Goal: Task Accomplishment & Management: Manage account settings

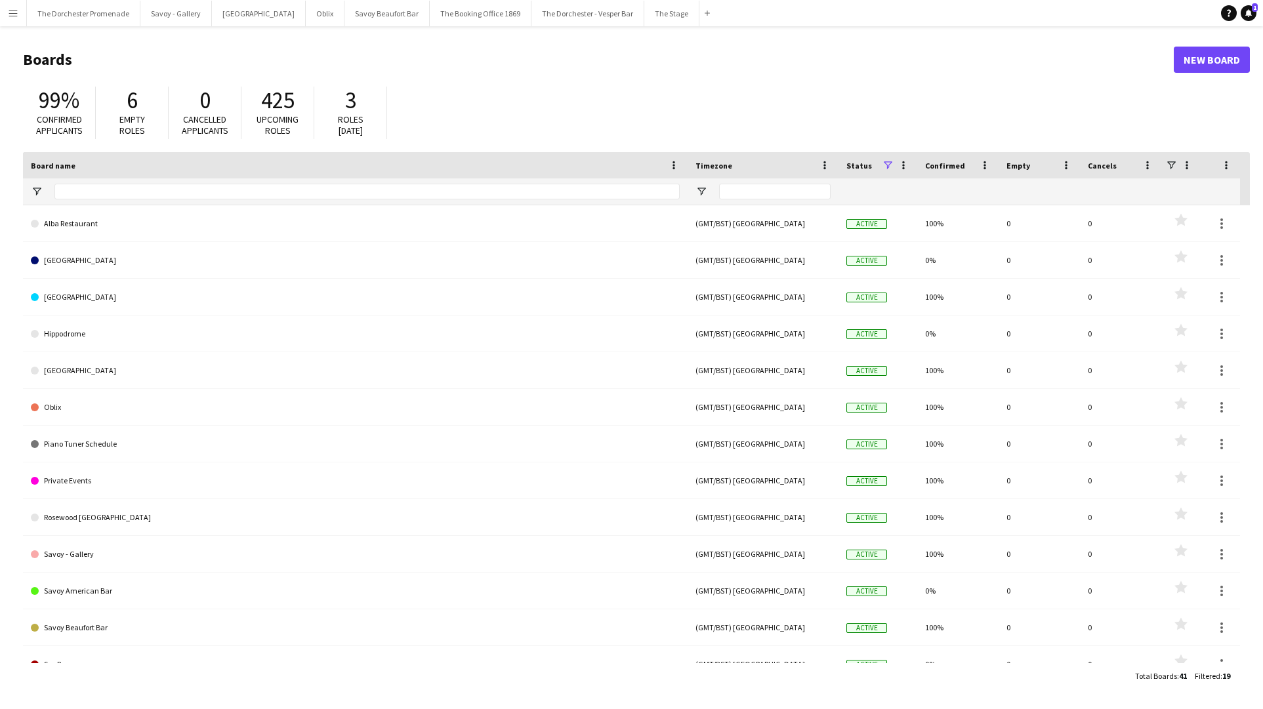
click at [15, 11] on app-icon "Menu" at bounding box center [13, 13] width 10 height 10
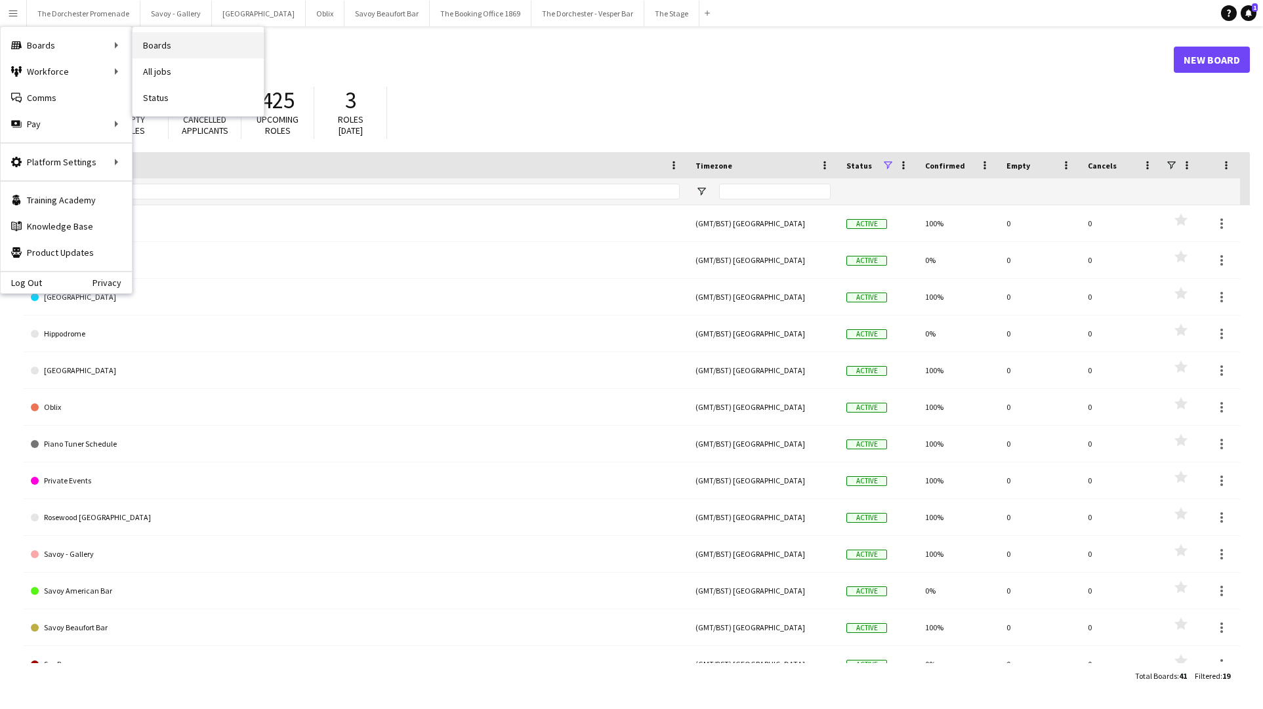
click at [186, 47] on link "Boards" at bounding box center [198, 45] width 131 height 26
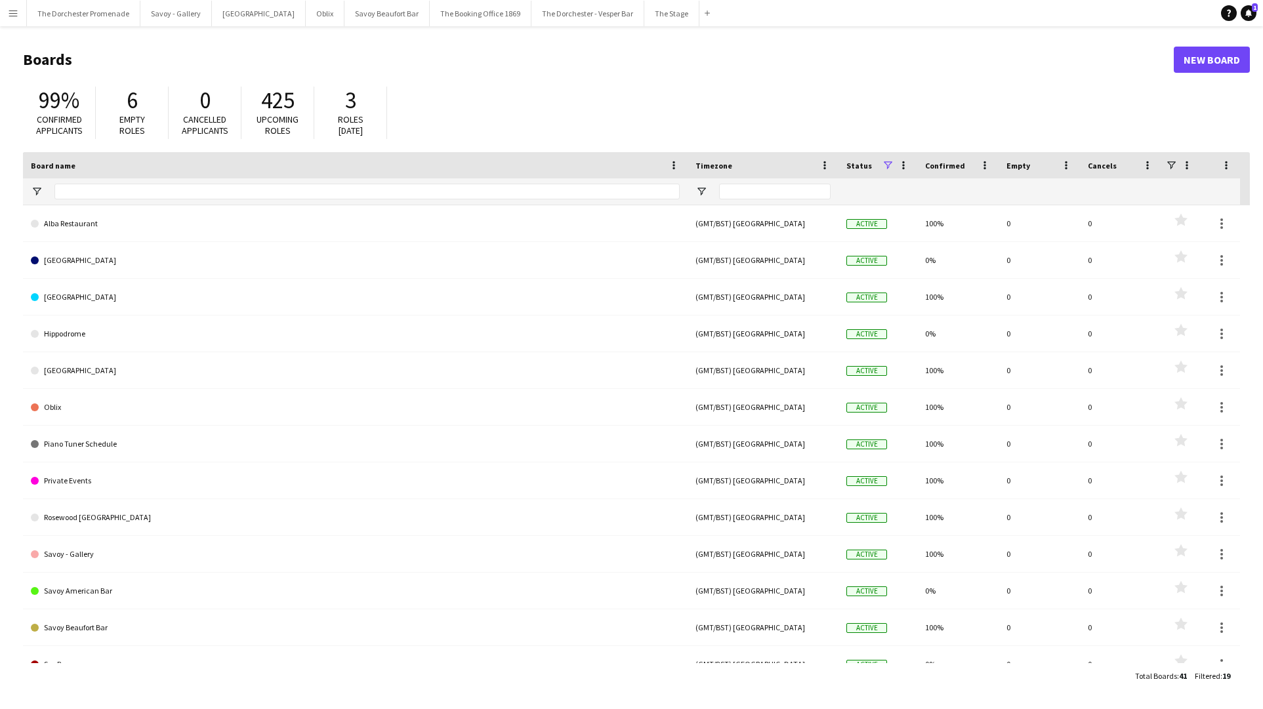
click at [9, 23] on button "Menu" at bounding box center [13, 13] width 26 height 26
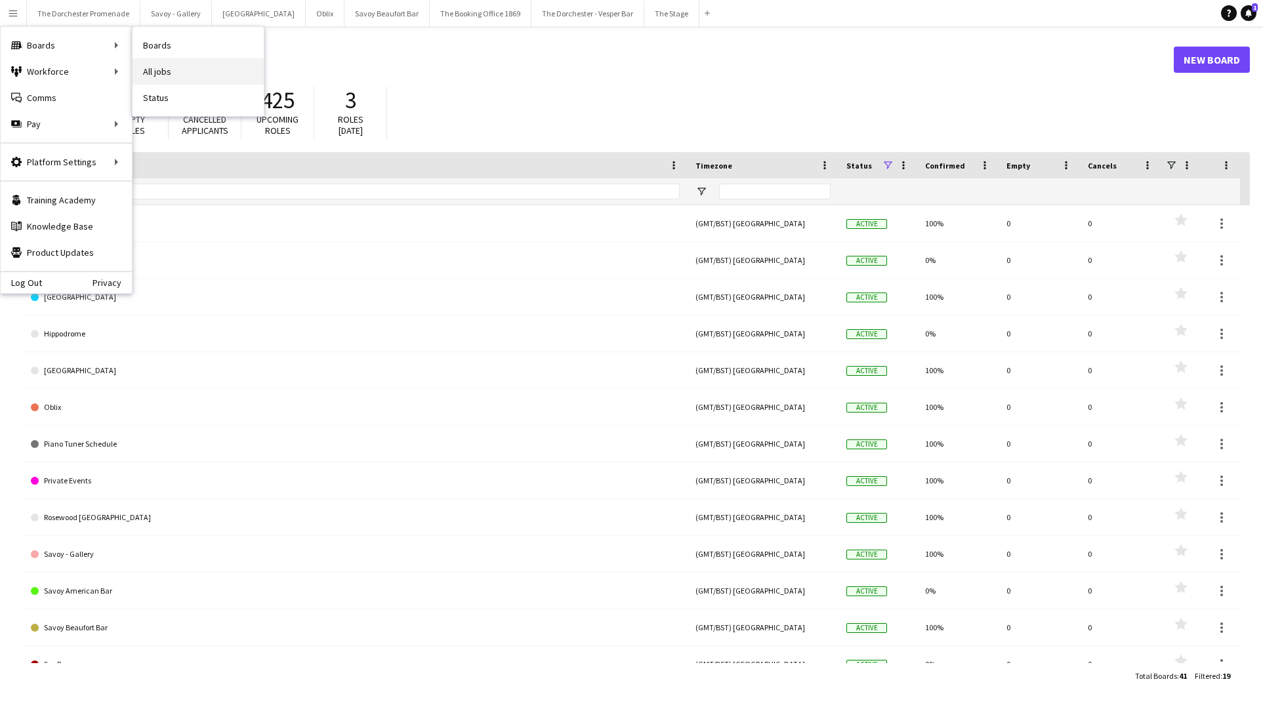
click at [178, 71] on link "All jobs" at bounding box center [198, 71] width 131 height 26
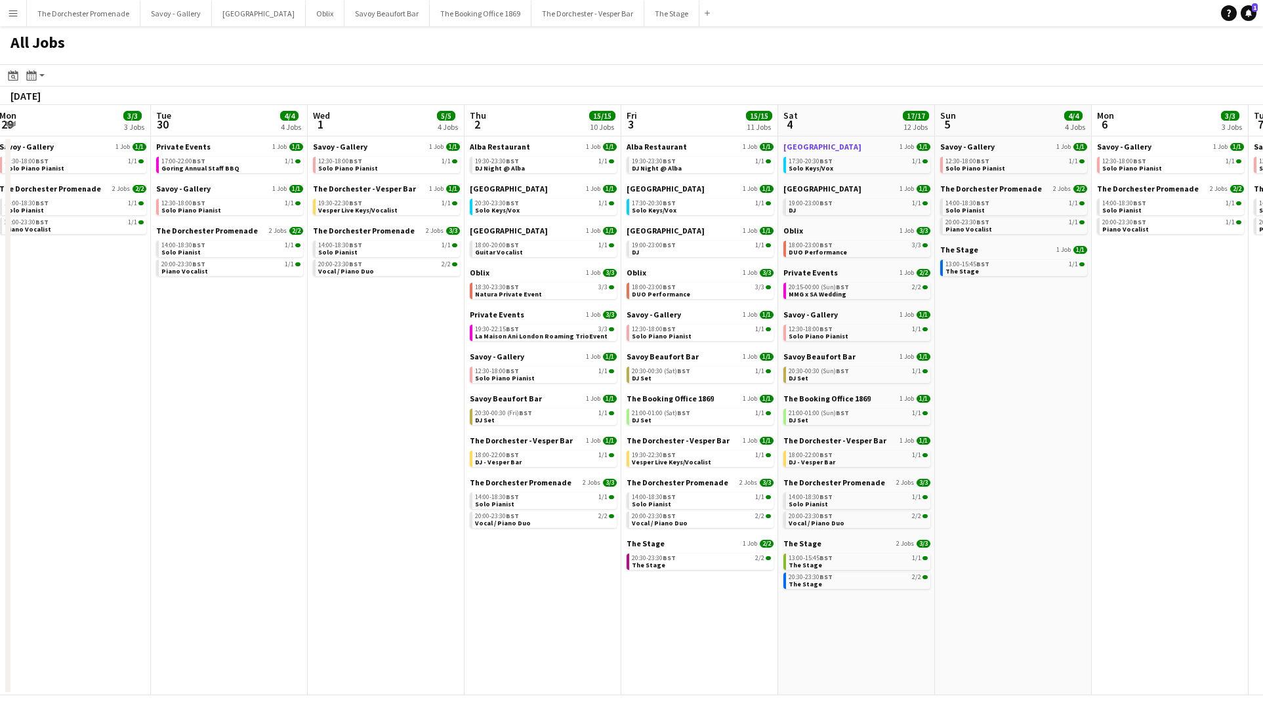
scroll to position [0, 664]
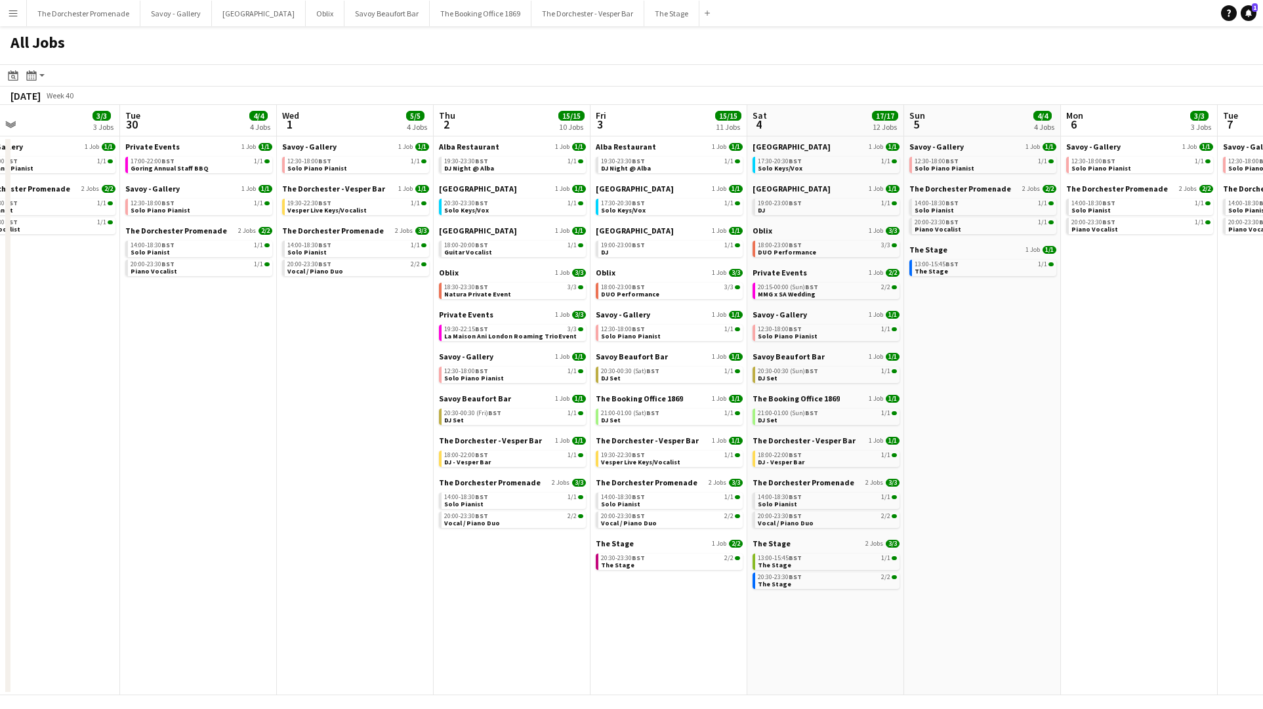
click at [9, 17] on app-icon "Menu" at bounding box center [13, 13] width 10 height 10
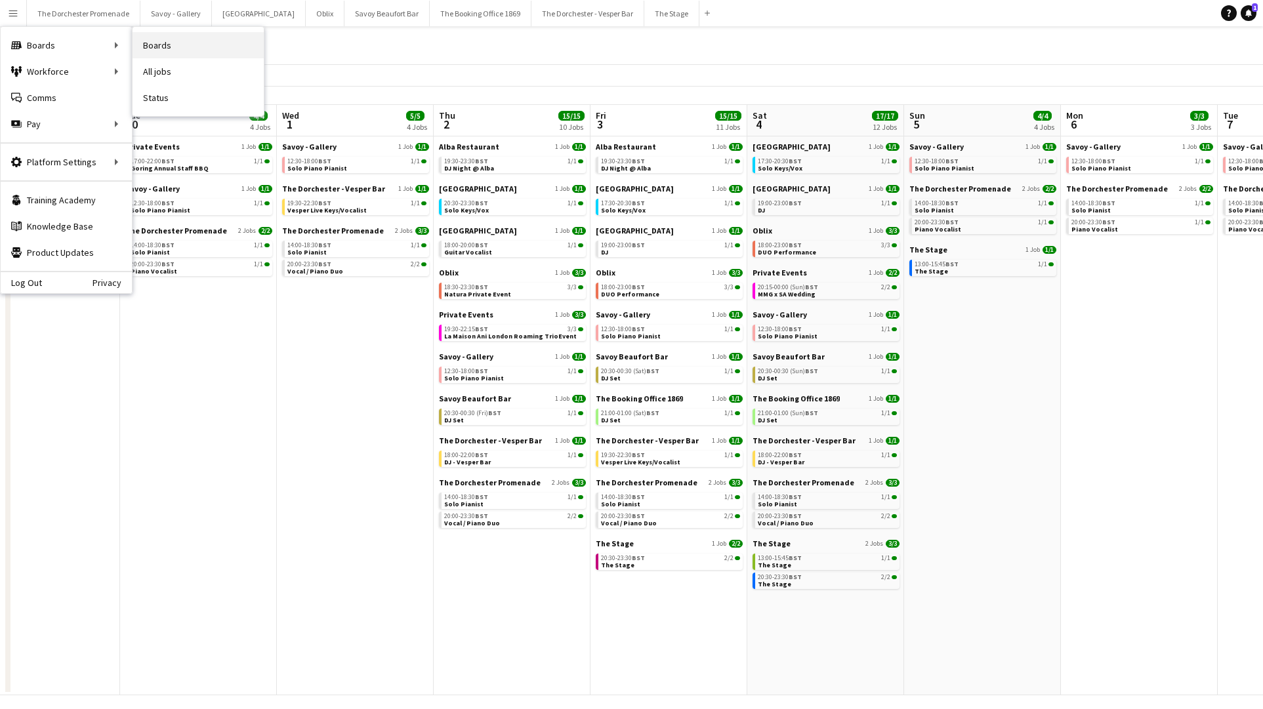
click at [164, 50] on link "Boards" at bounding box center [198, 45] width 131 height 26
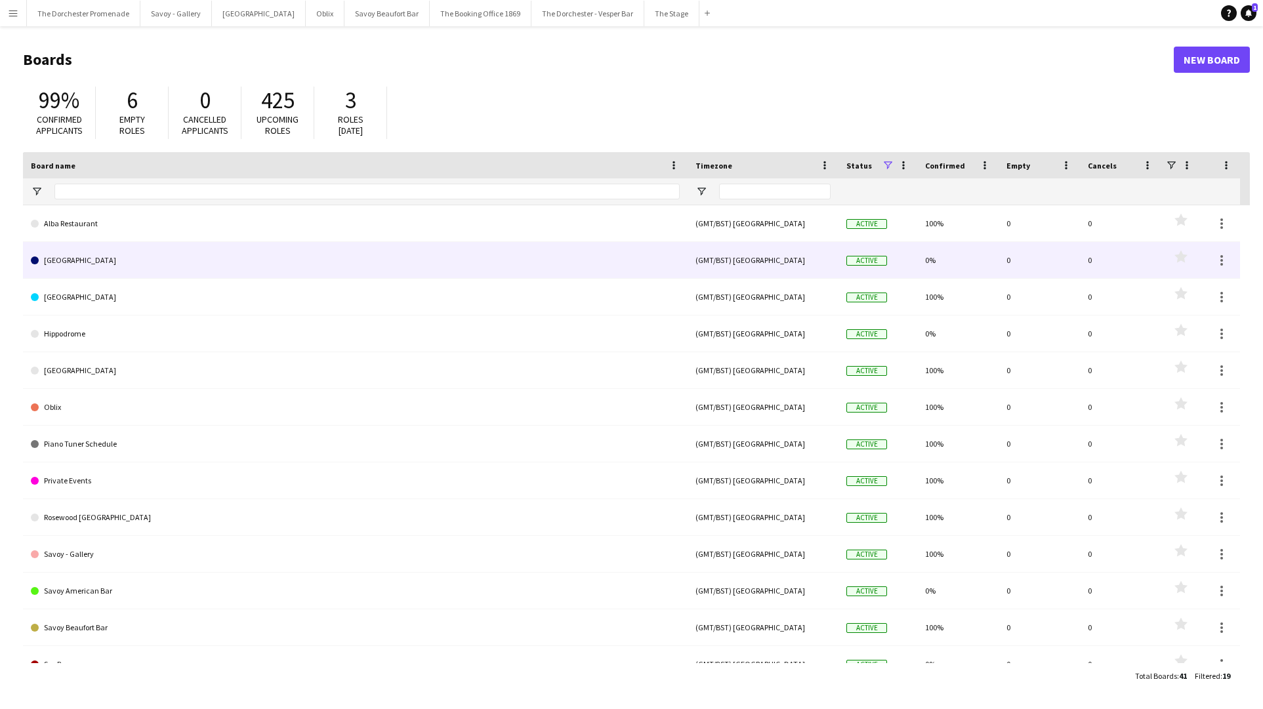
click at [221, 270] on link "[GEOGRAPHIC_DATA]" at bounding box center [355, 260] width 649 height 37
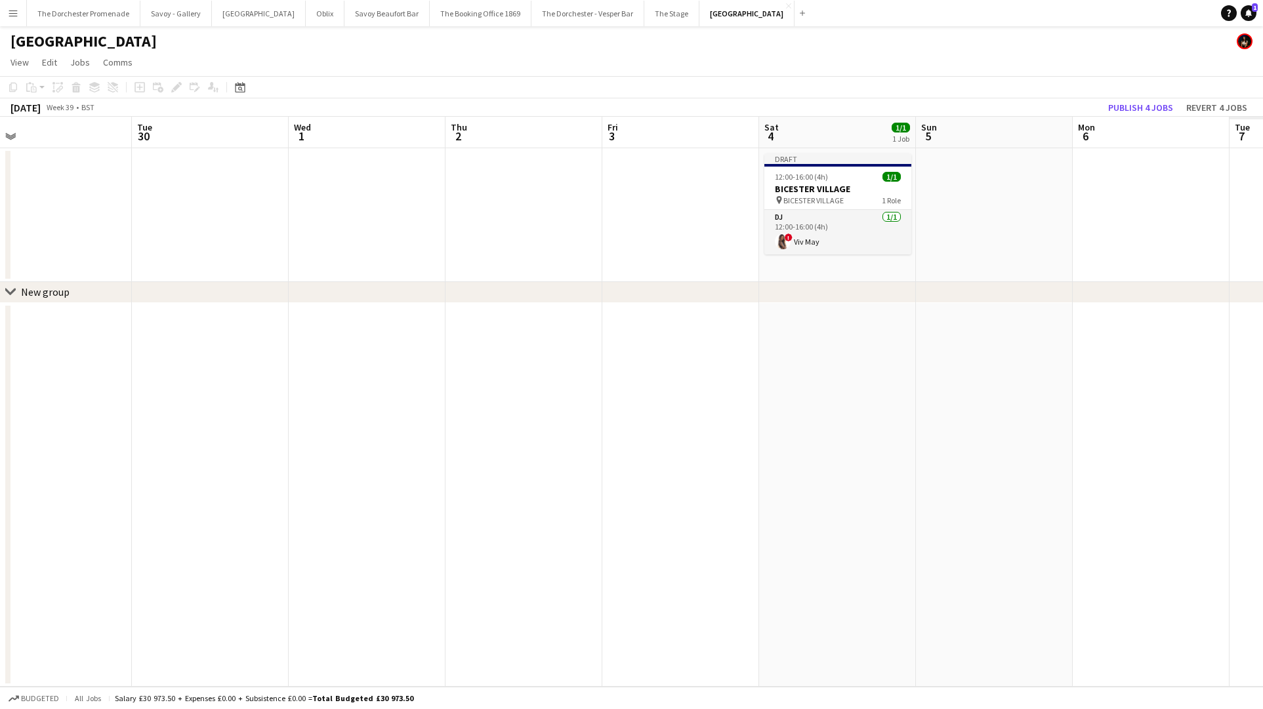
scroll to position [0, 389]
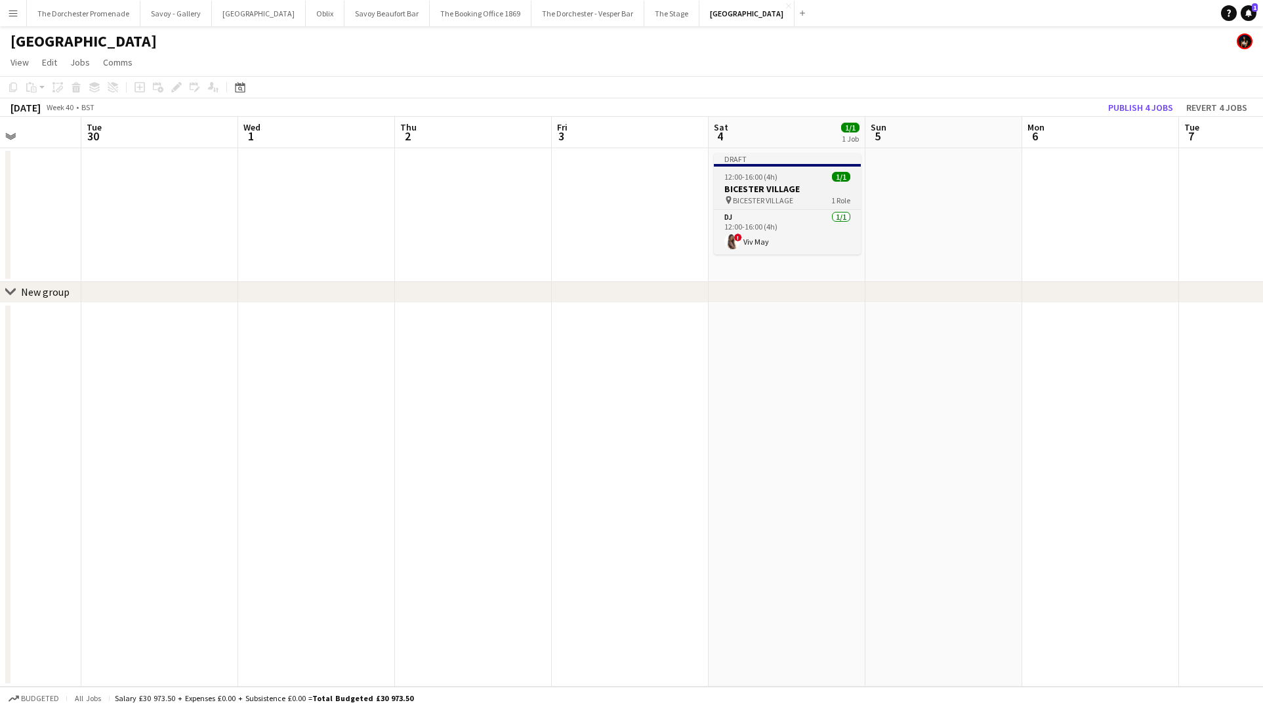
click at [774, 184] on h3 "BICESTER VILLAGE" at bounding box center [787, 189] width 147 height 12
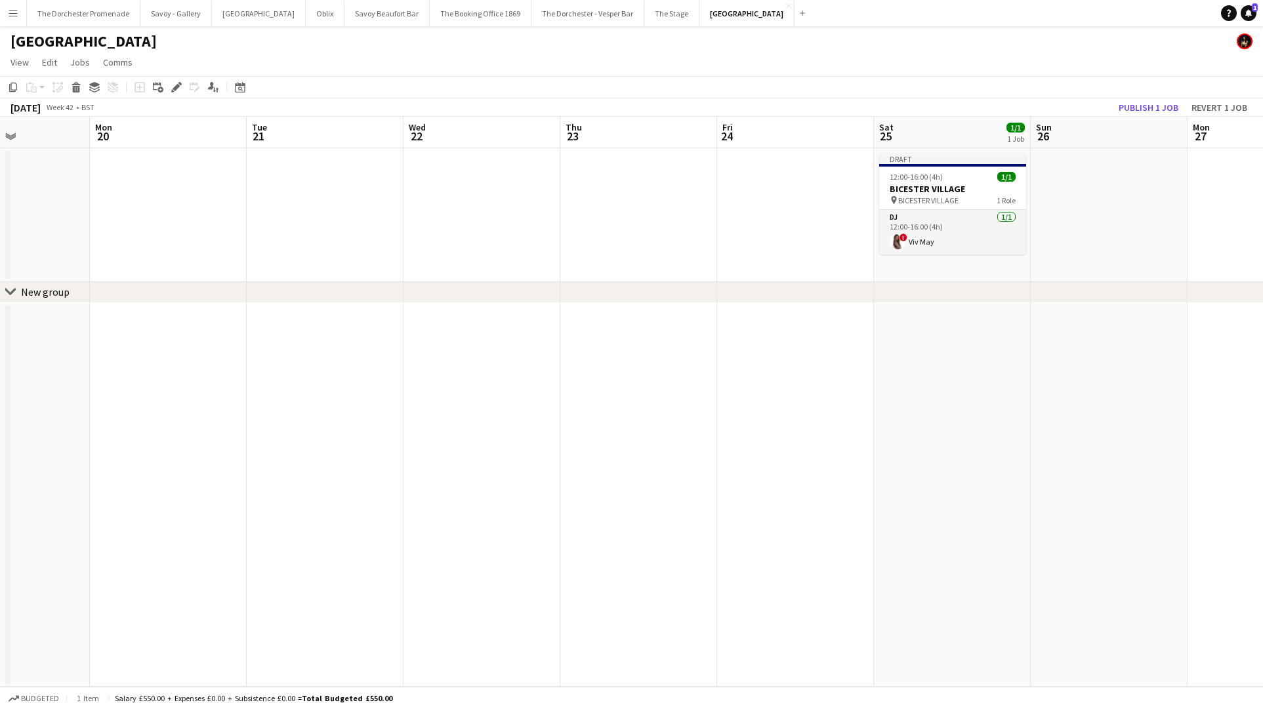
scroll to position [0, 555]
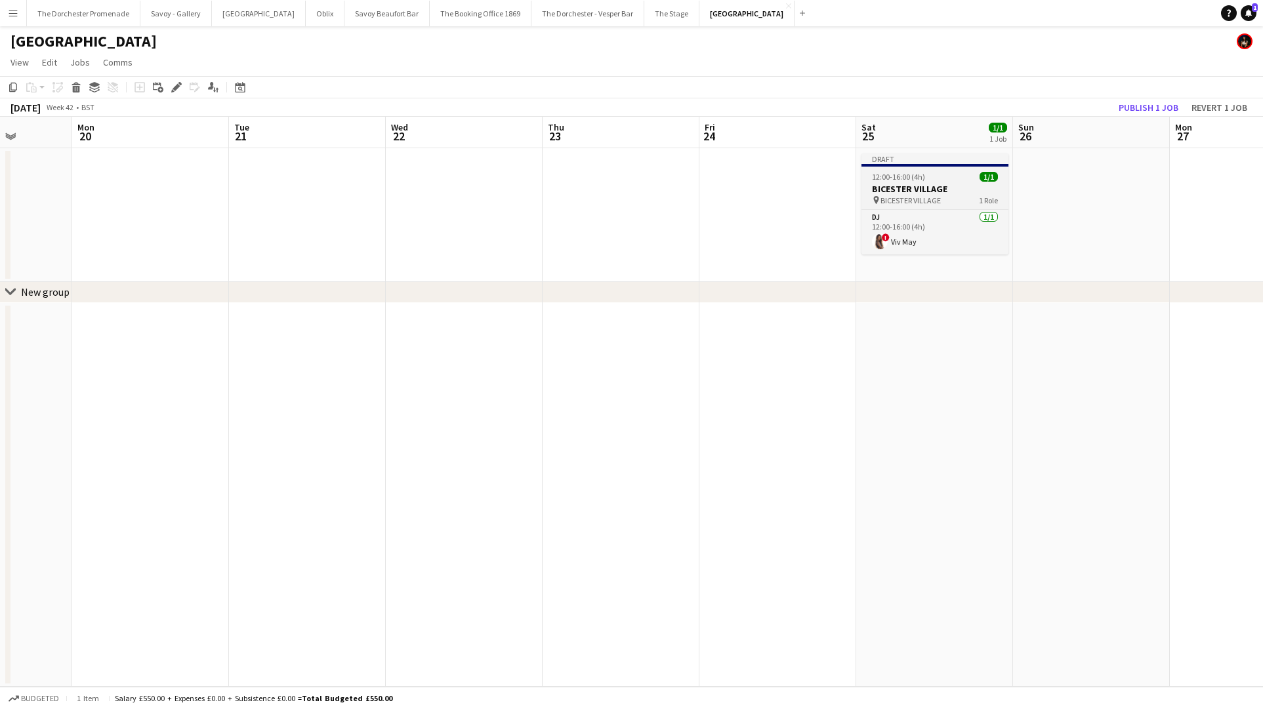
click at [941, 176] on div "12:00-16:00 (4h) 1/1" at bounding box center [934, 177] width 147 height 10
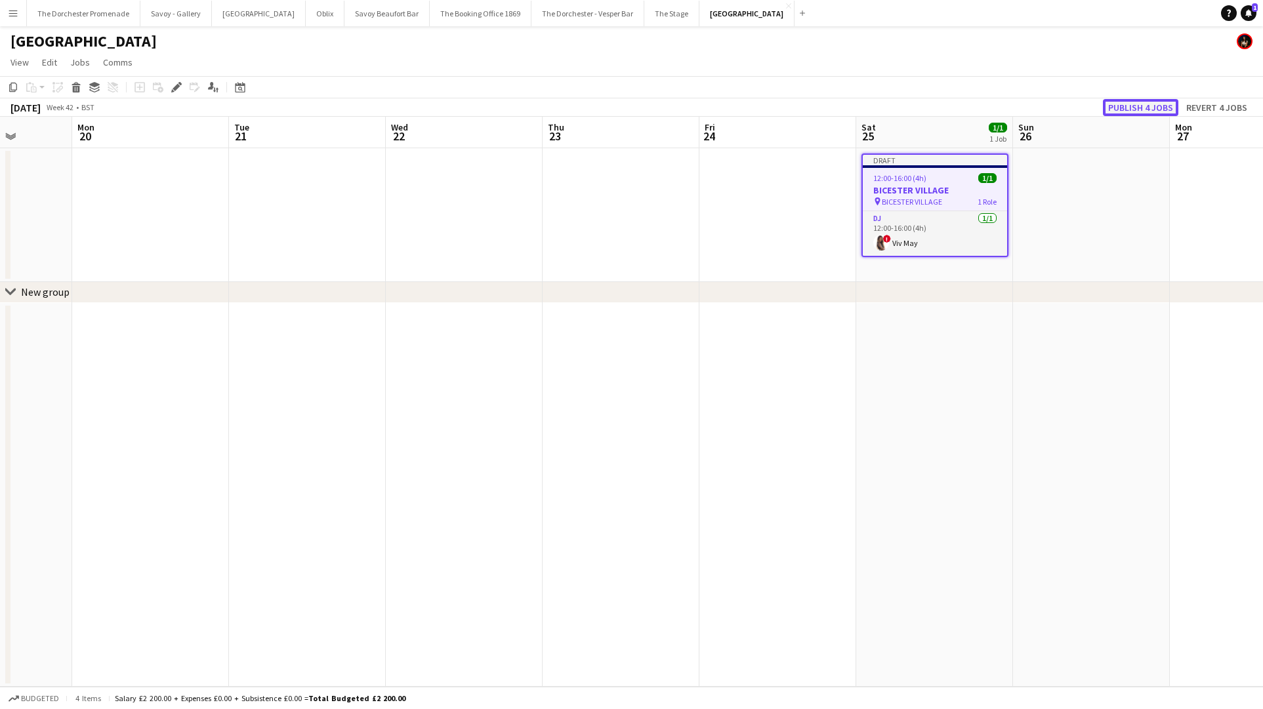
click at [1151, 102] on button "Publish 4 jobs" at bounding box center [1140, 107] width 75 height 17
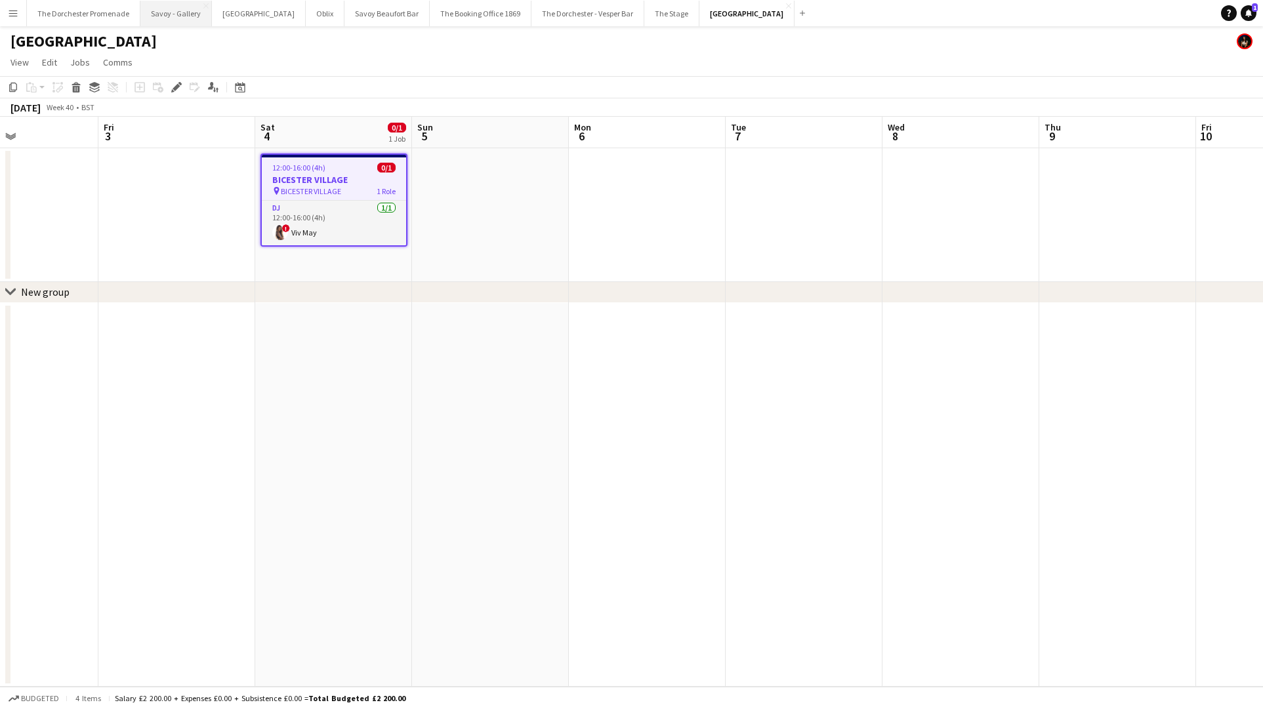
scroll to position [0, 338]
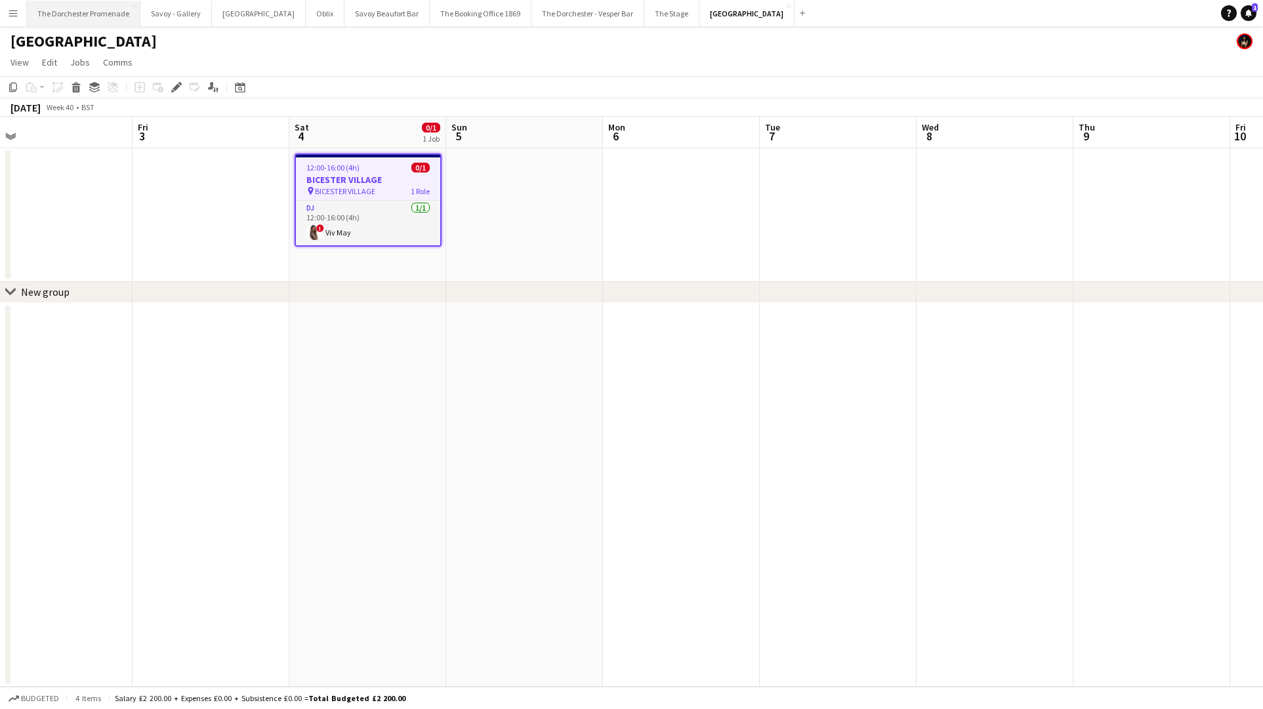
click at [65, 14] on button "The Dorchester Promenade Close" at bounding box center [83, 14] width 113 height 26
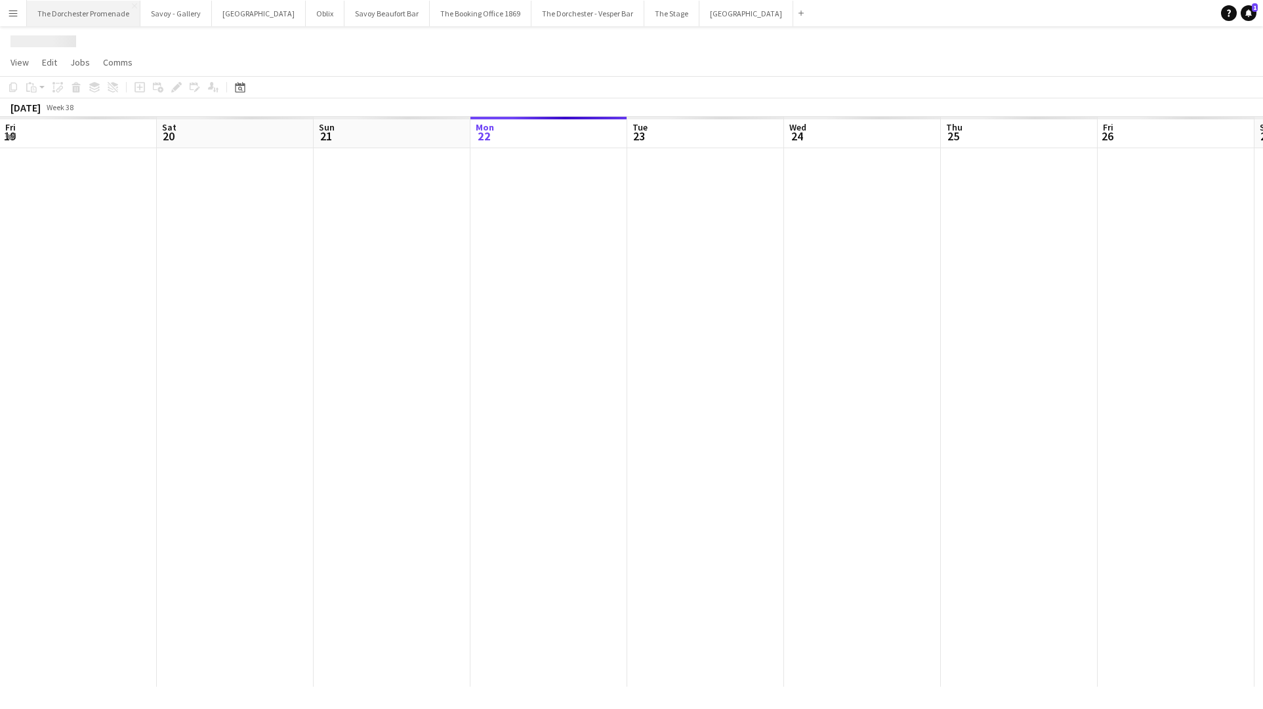
scroll to position [0, 314]
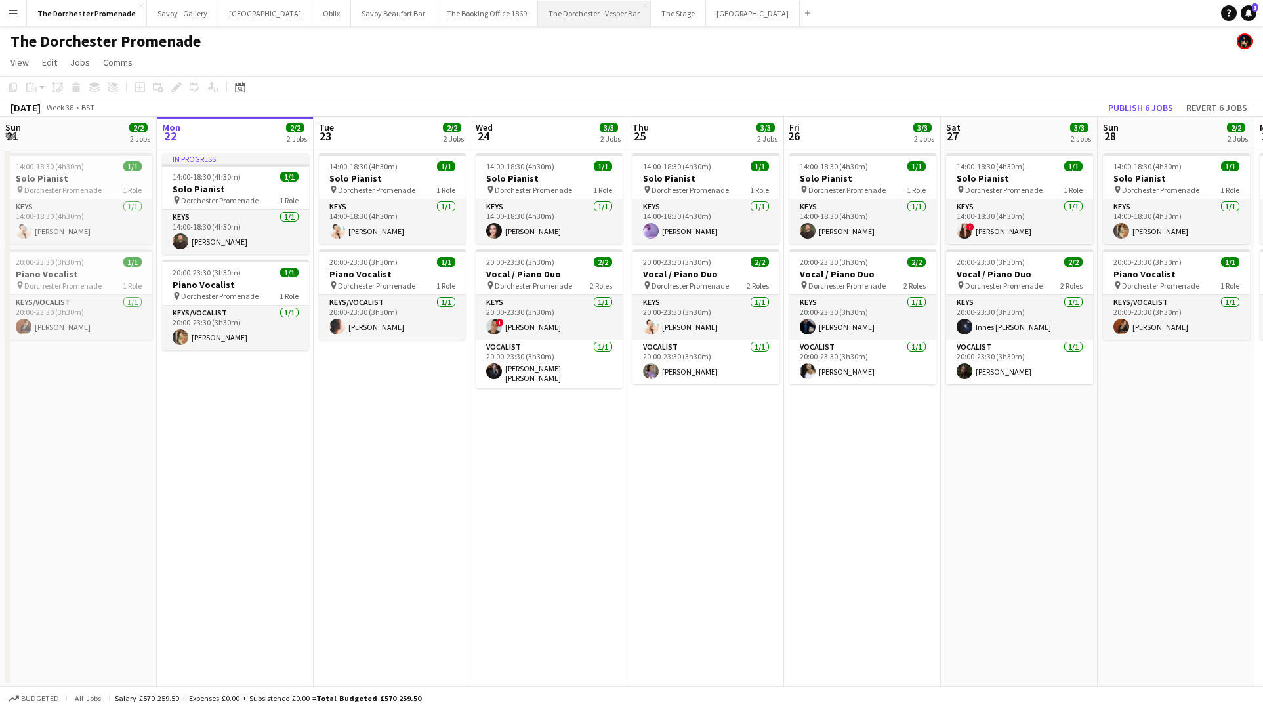
click at [585, 12] on button "The Dorchester - Vesper Bar Close" at bounding box center [594, 14] width 113 height 26
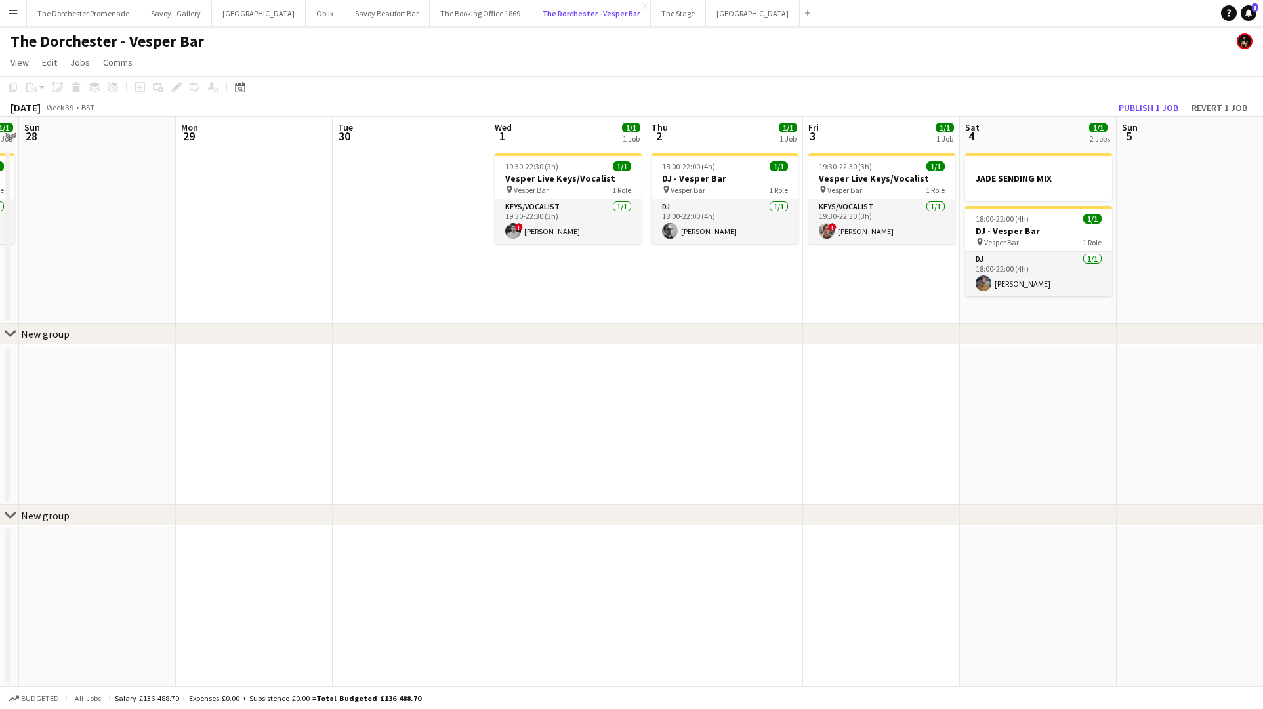
scroll to position [0, 649]
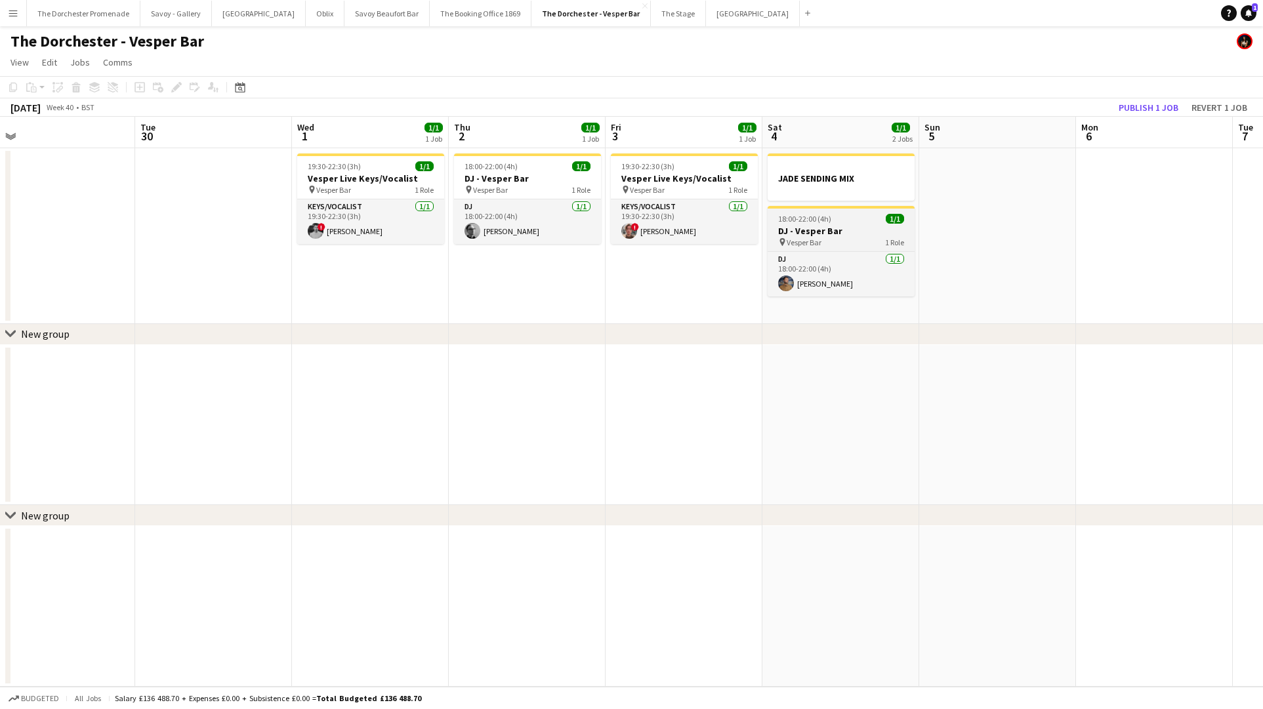
click at [831, 234] on h3 "DJ - Vesper Bar" at bounding box center [841, 231] width 147 height 12
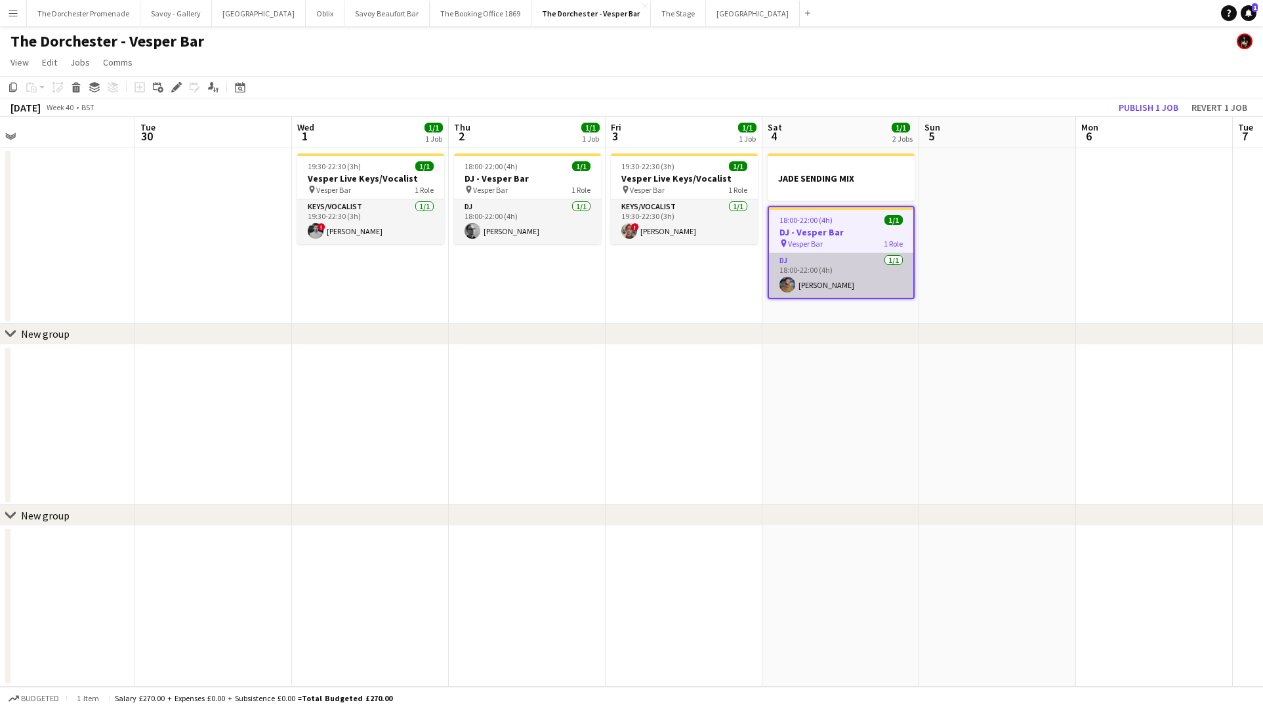
click at [833, 270] on app-card-role "DJ [DATE] 18:00-22:00 (4h) [PERSON_NAME]" at bounding box center [841, 275] width 144 height 45
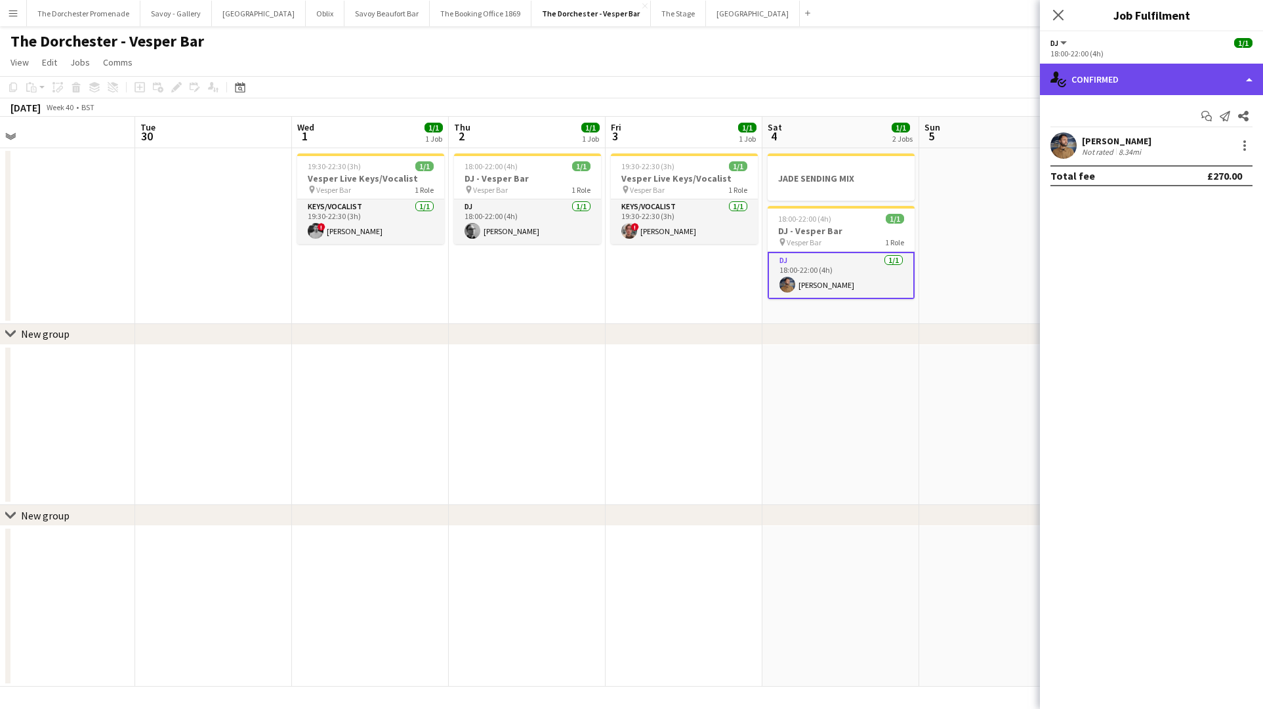
click at [1176, 71] on div "single-neutral-actions-check-2 Confirmed" at bounding box center [1151, 79] width 223 height 31
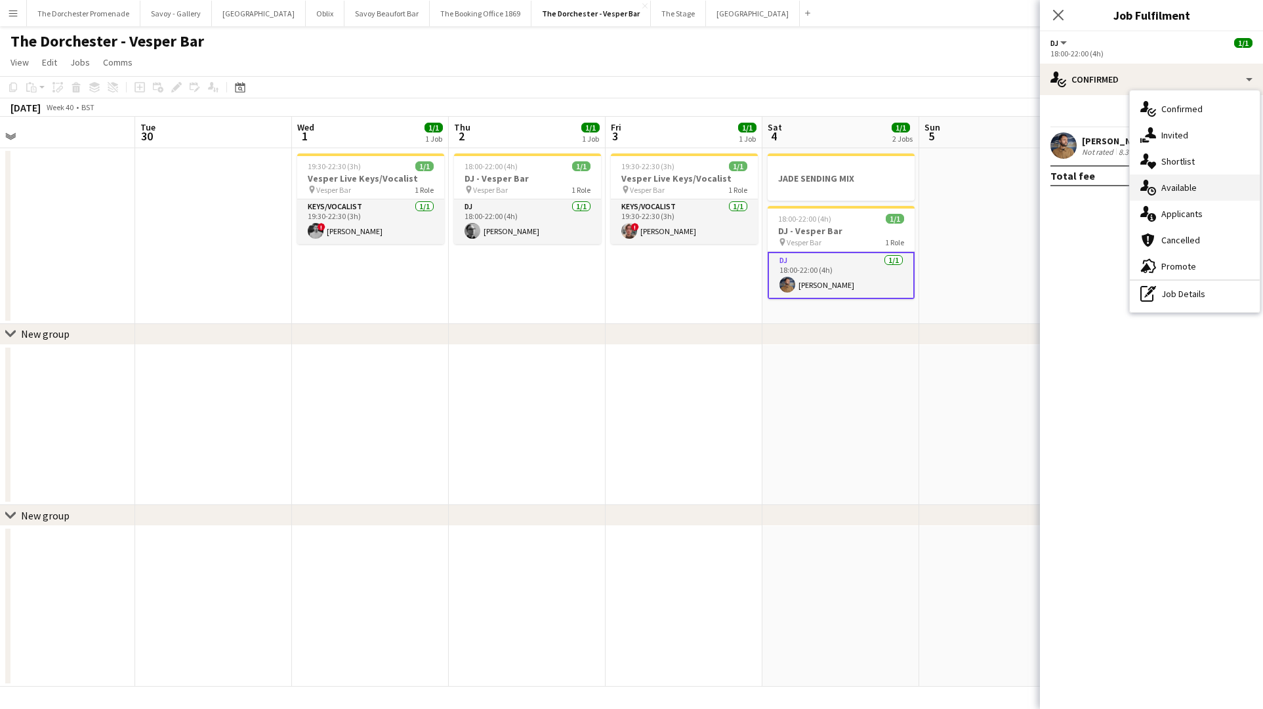
click at [1220, 176] on div "single-neutral-actions-upload Available" at bounding box center [1195, 187] width 130 height 26
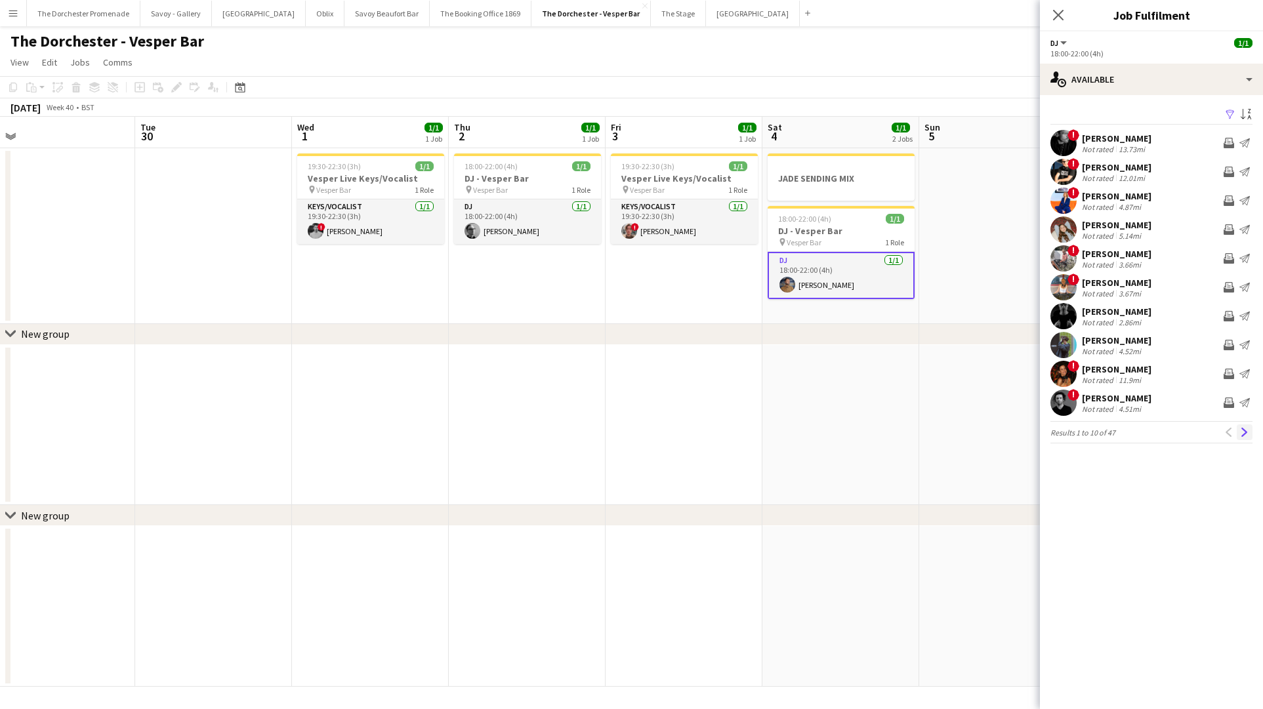
click at [1242, 434] on app-icon "Next" at bounding box center [1244, 432] width 9 height 9
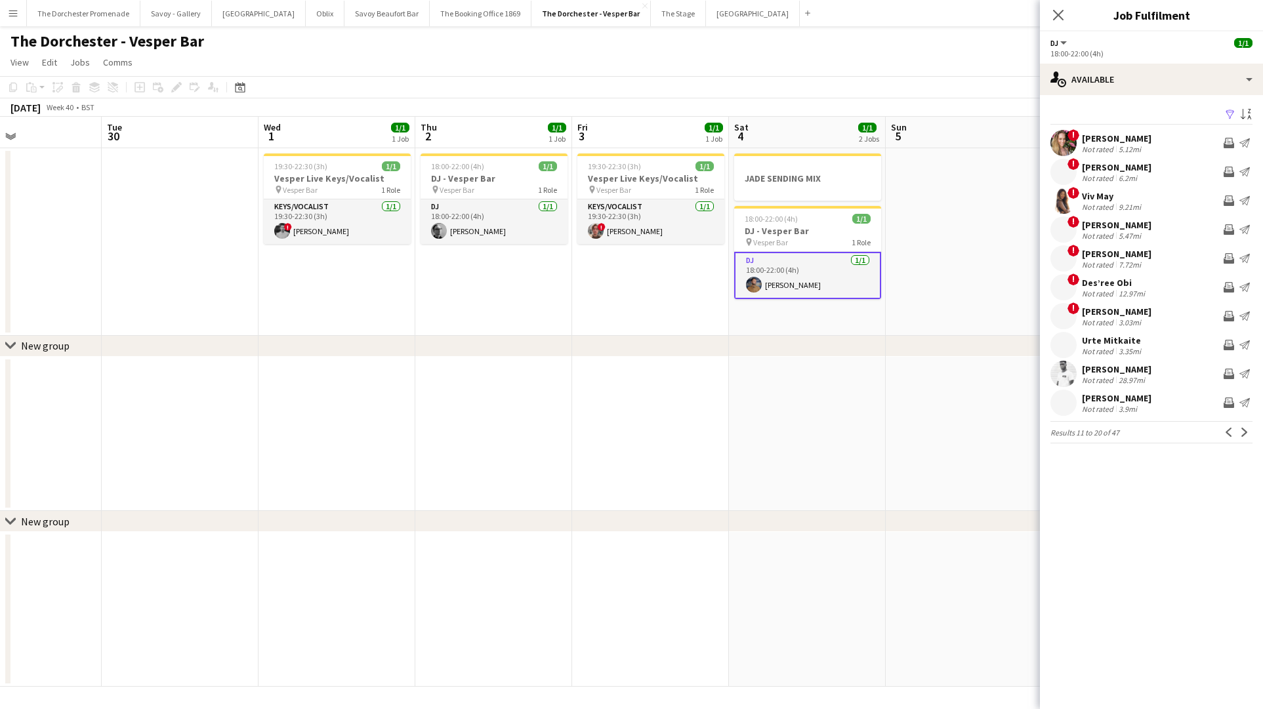
scroll to position [0, 607]
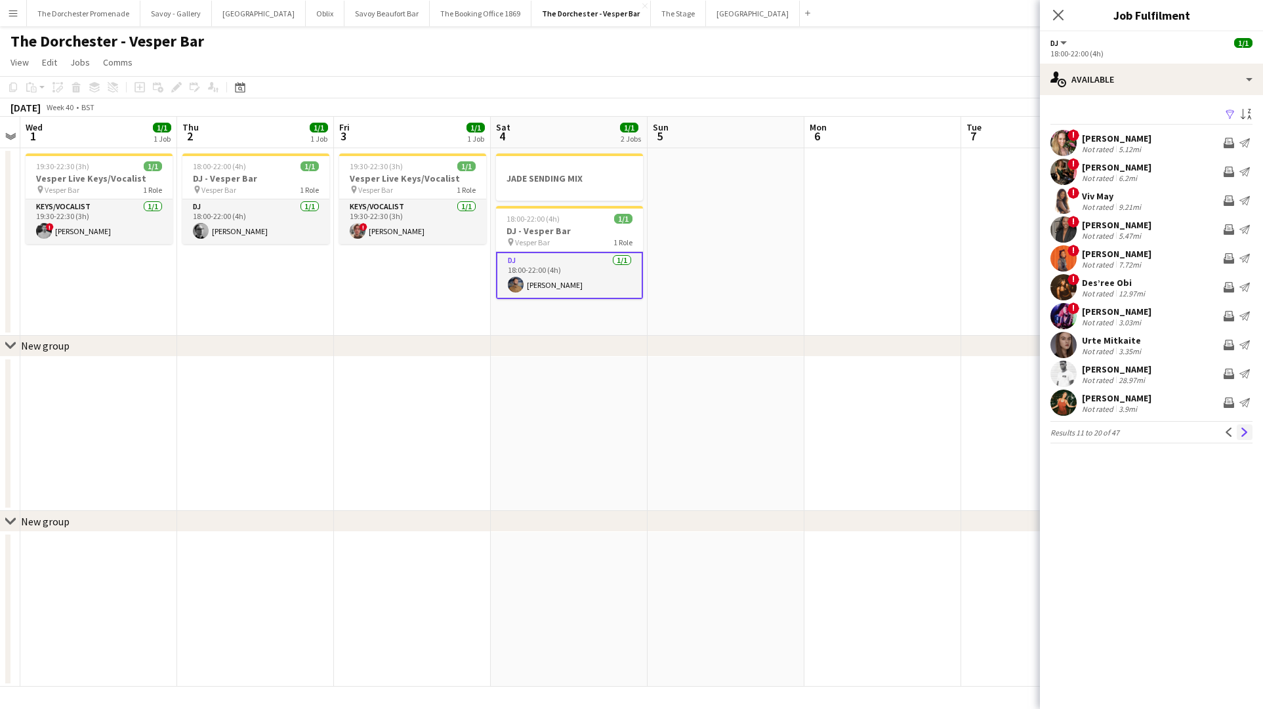
click at [1242, 436] on app-icon "Next" at bounding box center [1244, 432] width 9 height 9
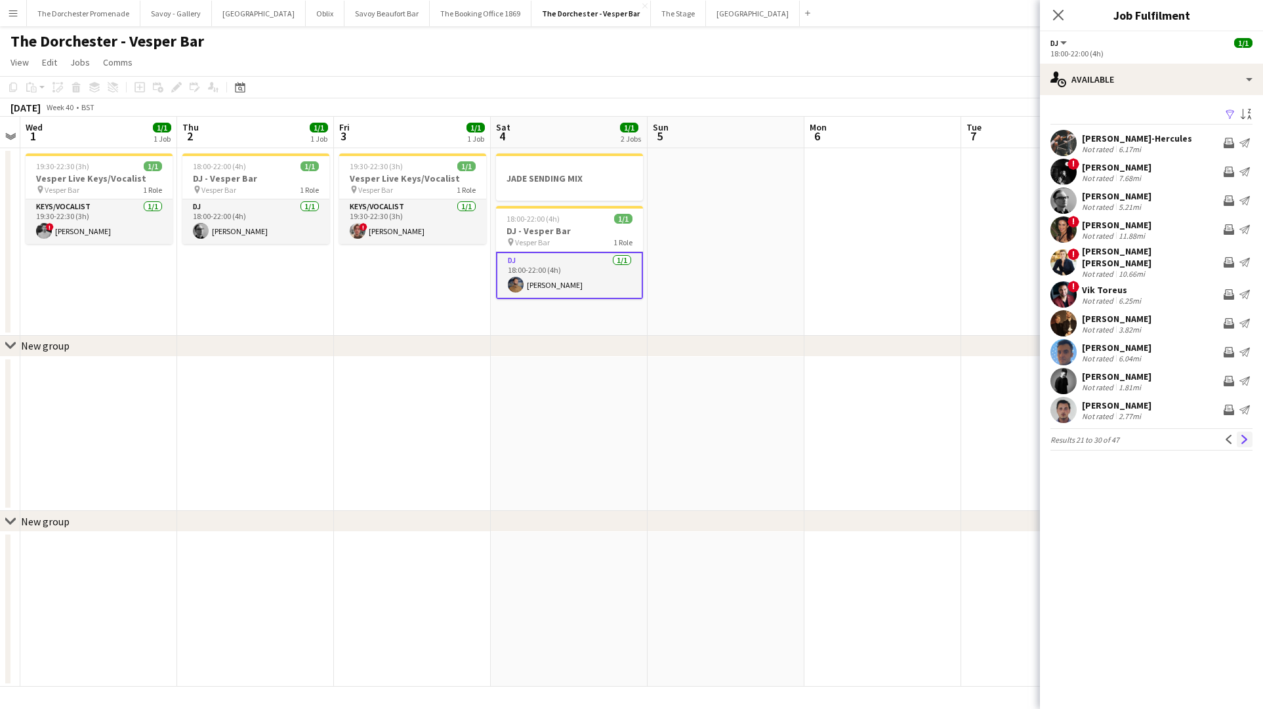
click at [1244, 435] on app-icon "Next" at bounding box center [1244, 439] width 9 height 9
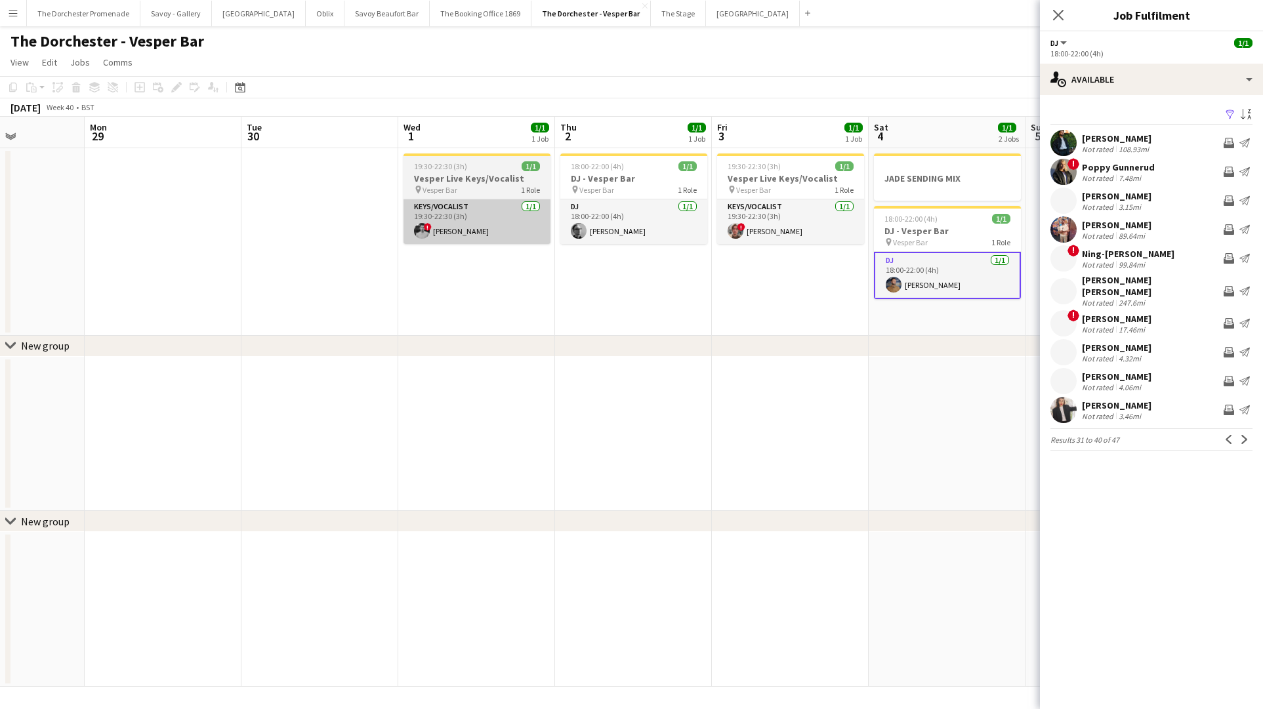
scroll to position [0, 421]
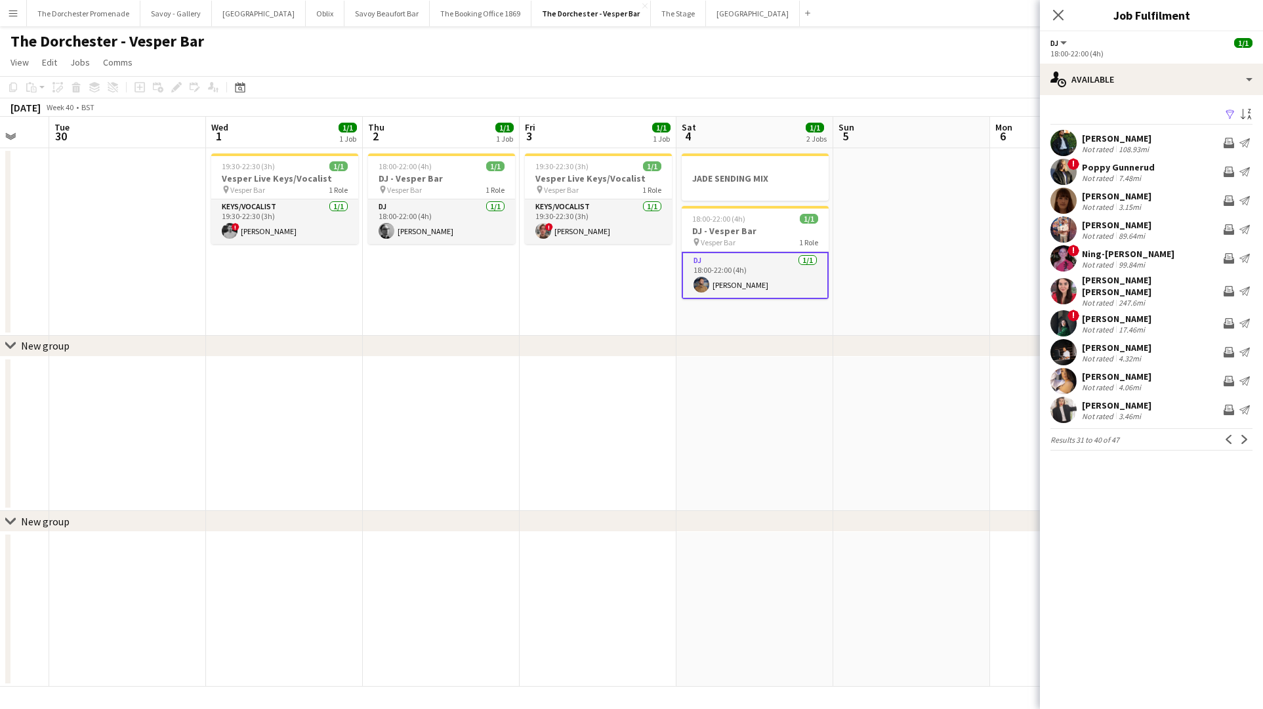
click at [1057, 18] on icon "Close pop-in" at bounding box center [1058, 15] width 10 height 10
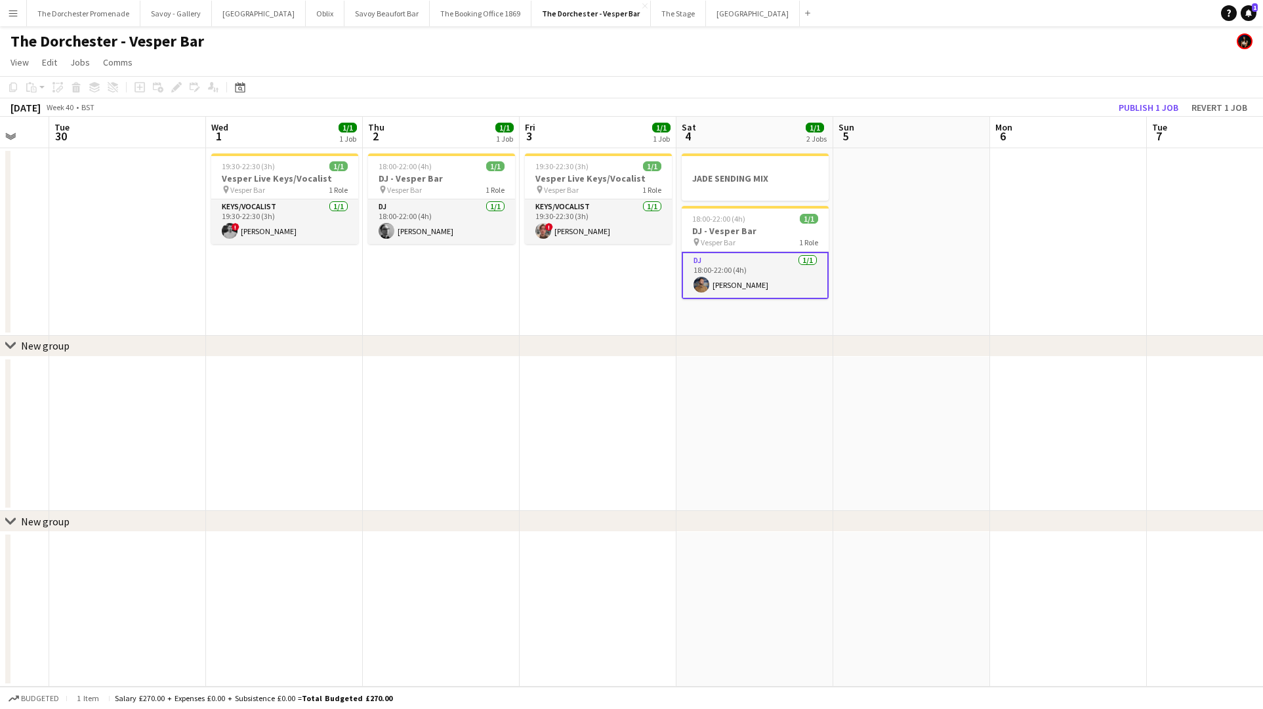
click at [773, 269] on app-card-role "DJ [DATE] 18:00-22:00 (4h) [PERSON_NAME]" at bounding box center [755, 275] width 147 height 47
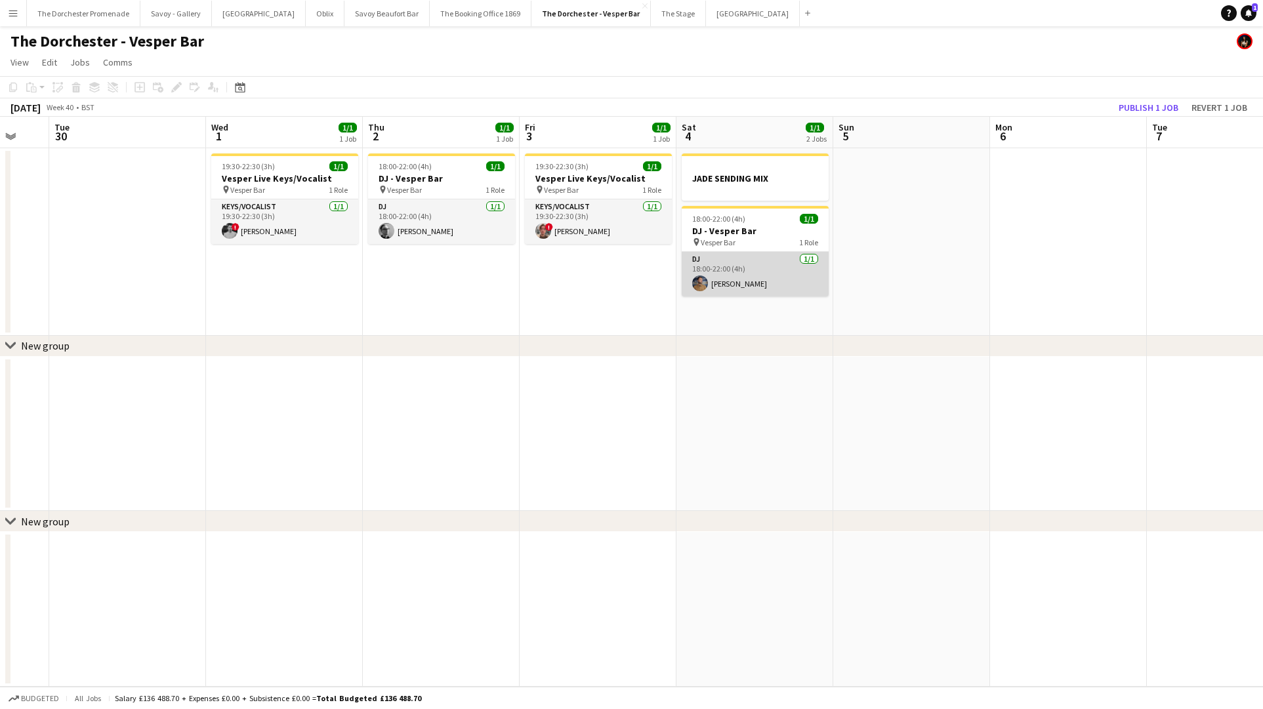
click at [782, 274] on app-card-role "DJ [DATE] 18:00-22:00 (4h) [PERSON_NAME]" at bounding box center [755, 274] width 147 height 45
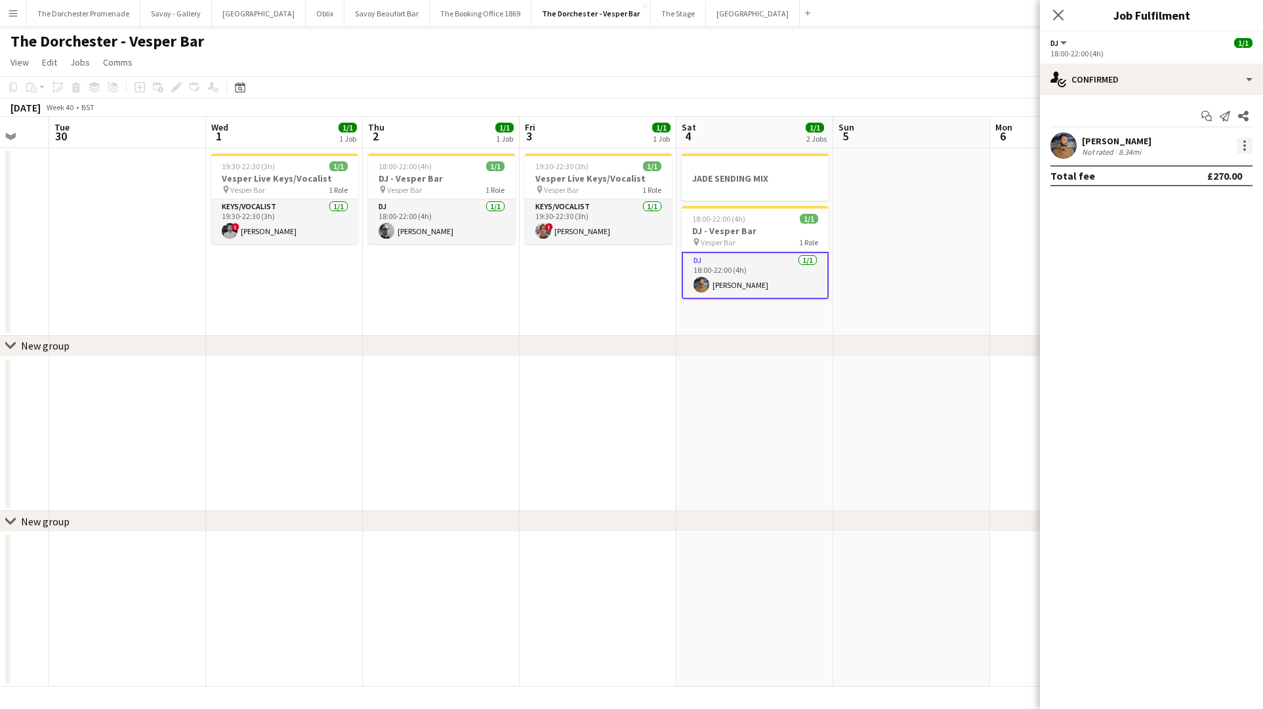
click at [1247, 145] on div at bounding box center [1245, 146] width 16 height 16
click at [1206, 297] on span "Remove" at bounding box center [1200, 296] width 81 height 12
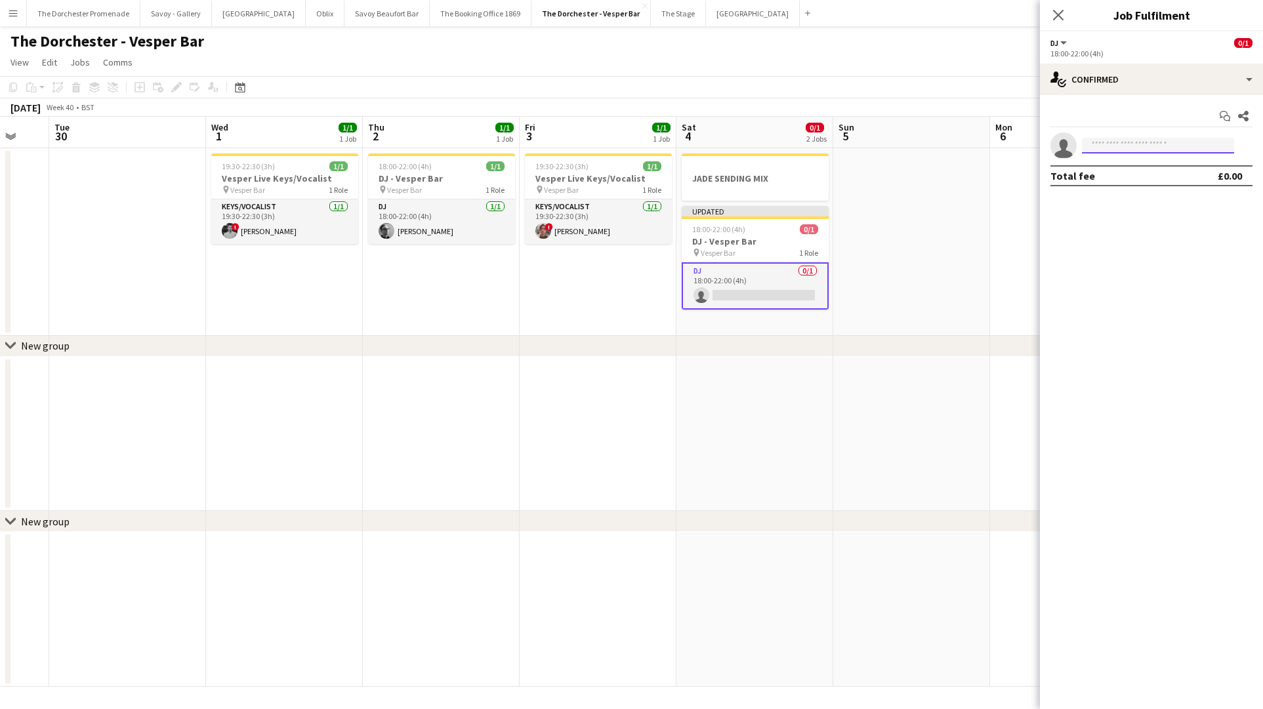
click at [1141, 144] on input at bounding box center [1158, 146] width 152 height 16
type input "****"
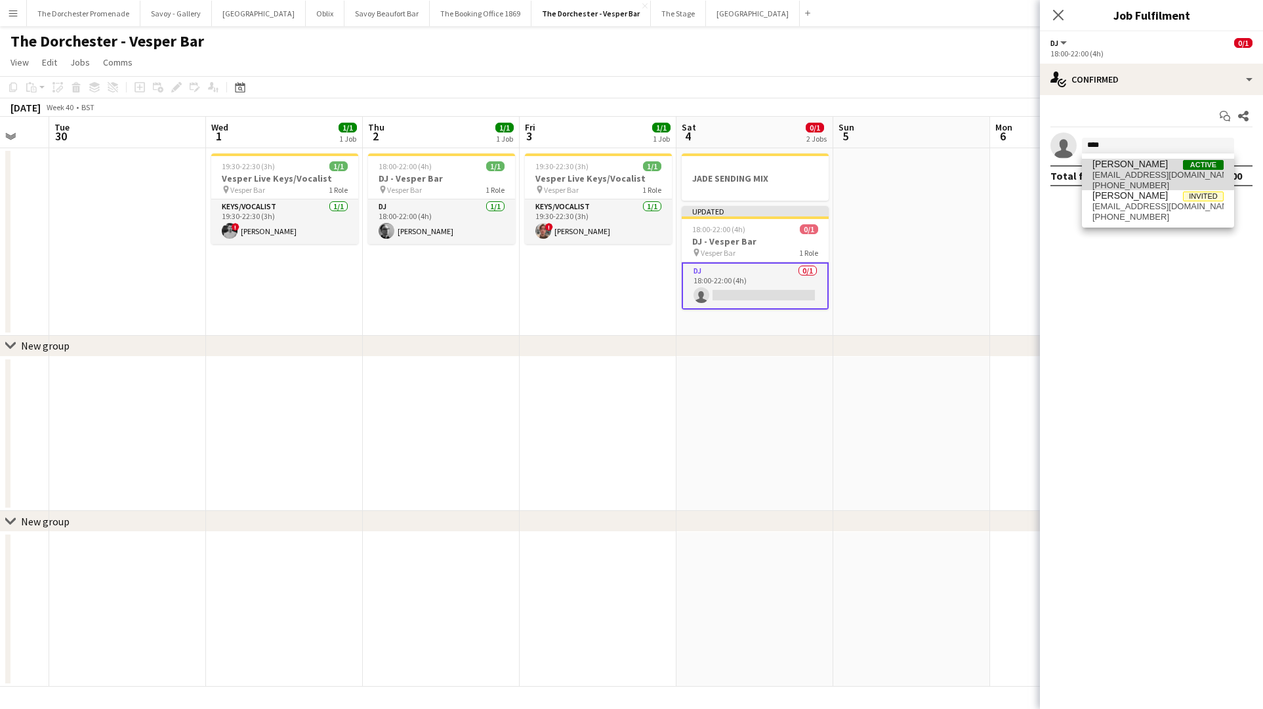
click at [1128, 173] on span "[EMAIL_ADDRESS][DOMAIN_NAME]" at bounding box center [1157, 175] width 131 height 10
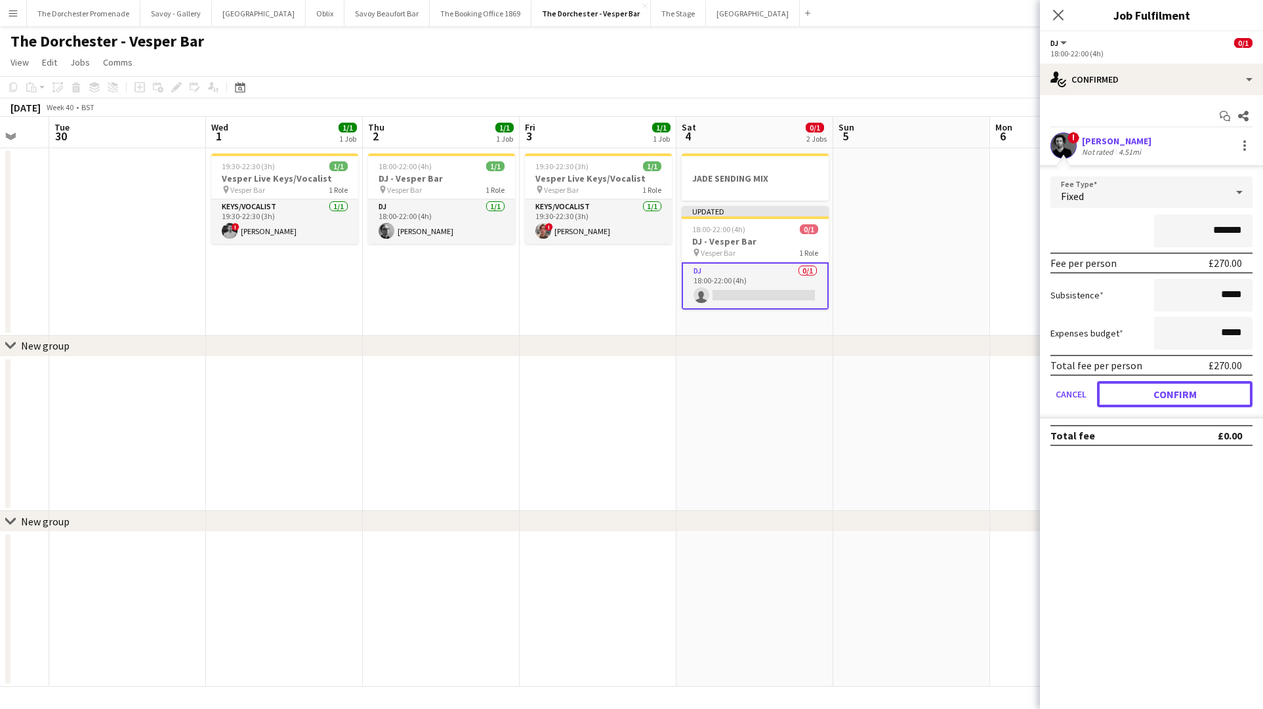
click at [1129, 388] on button "Confirm" at bounding box center [1174, 394] width 155 height 26
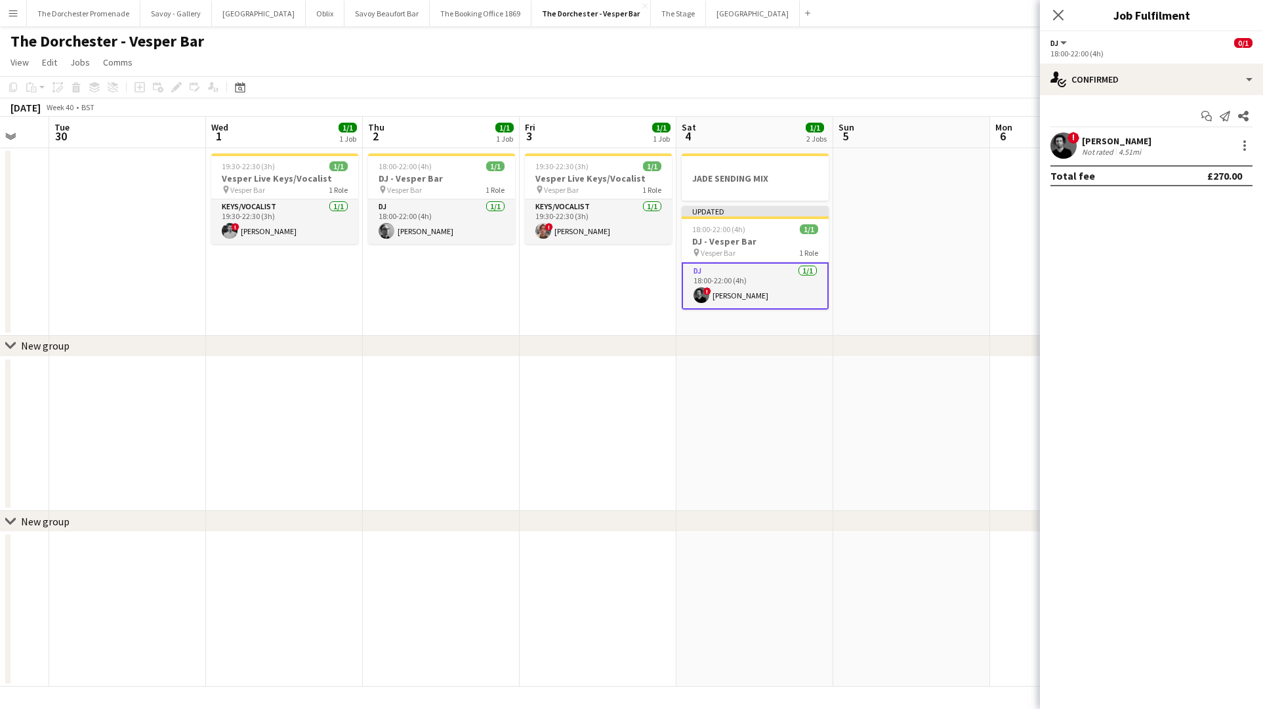
click at [962, 244] on app-date-cell at bounding box center [911, 242] width 157 height 188
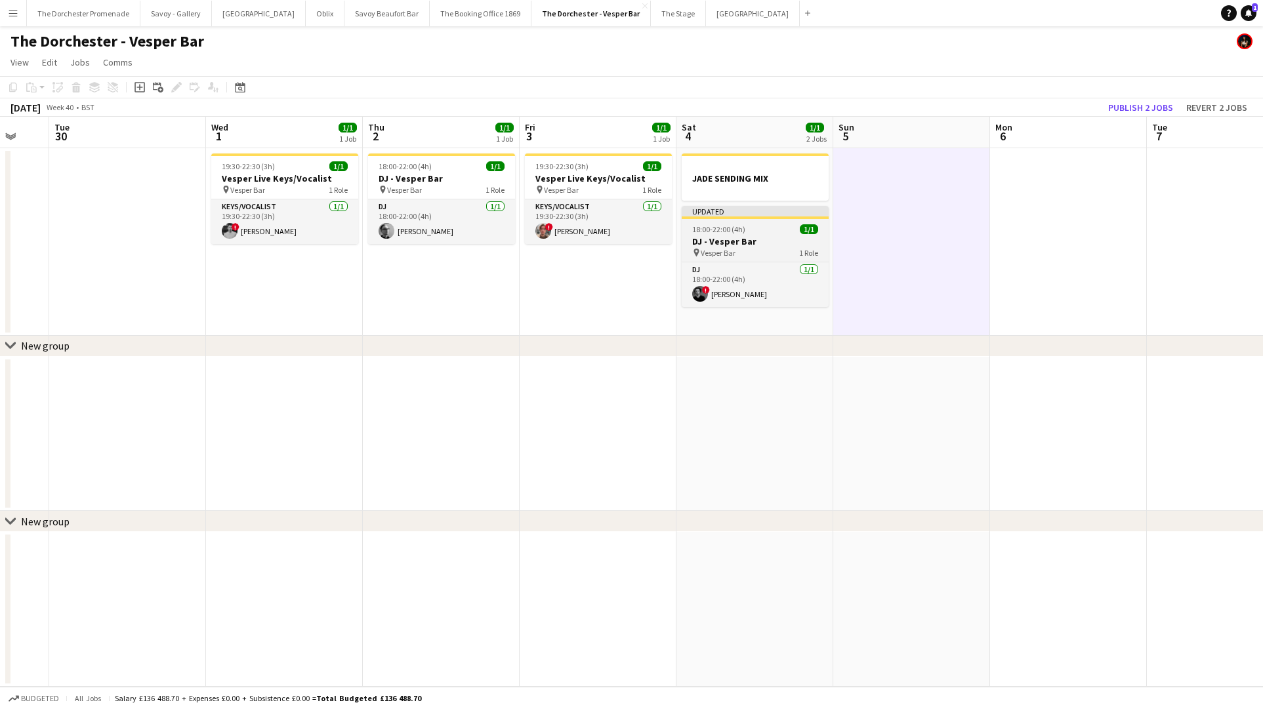
click at [760, 236] on h3 "DJ - Vesper Bar" at bounding box center [755, 242] width 147 height 12
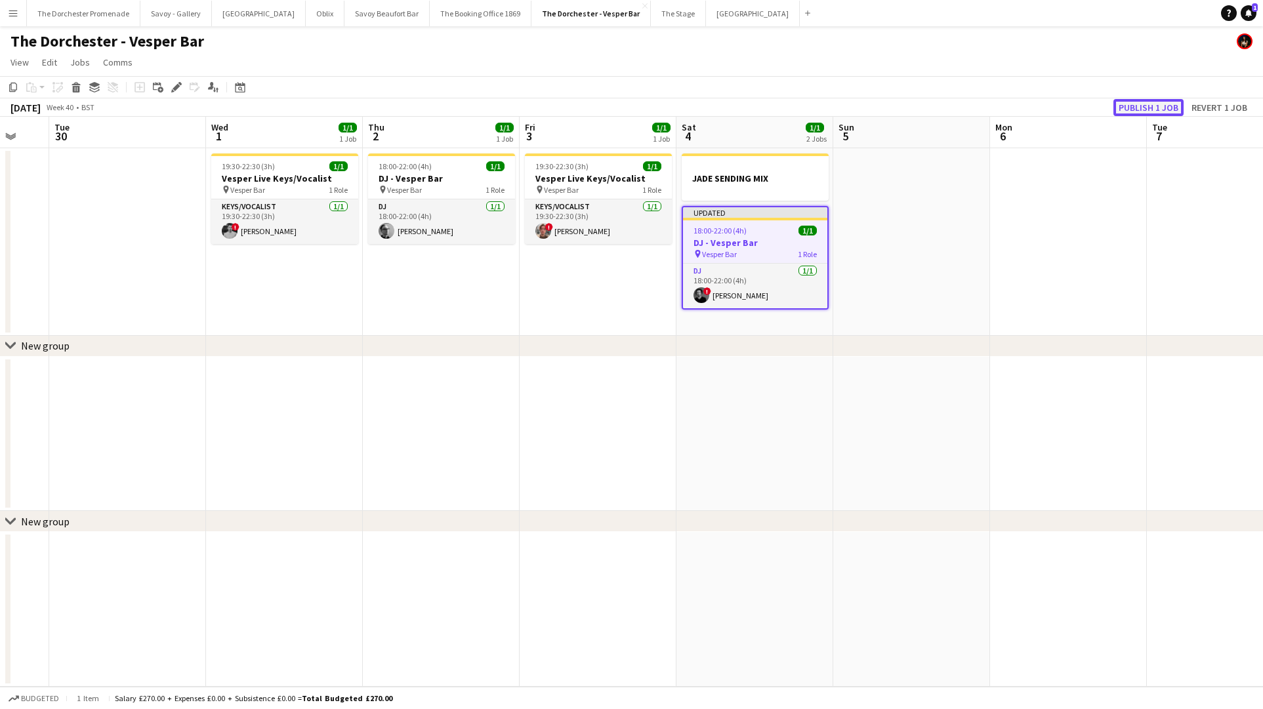
click at [1172, 103] on button "Publish 1 job" at bounding box center [1148, 107] width 70 height 17
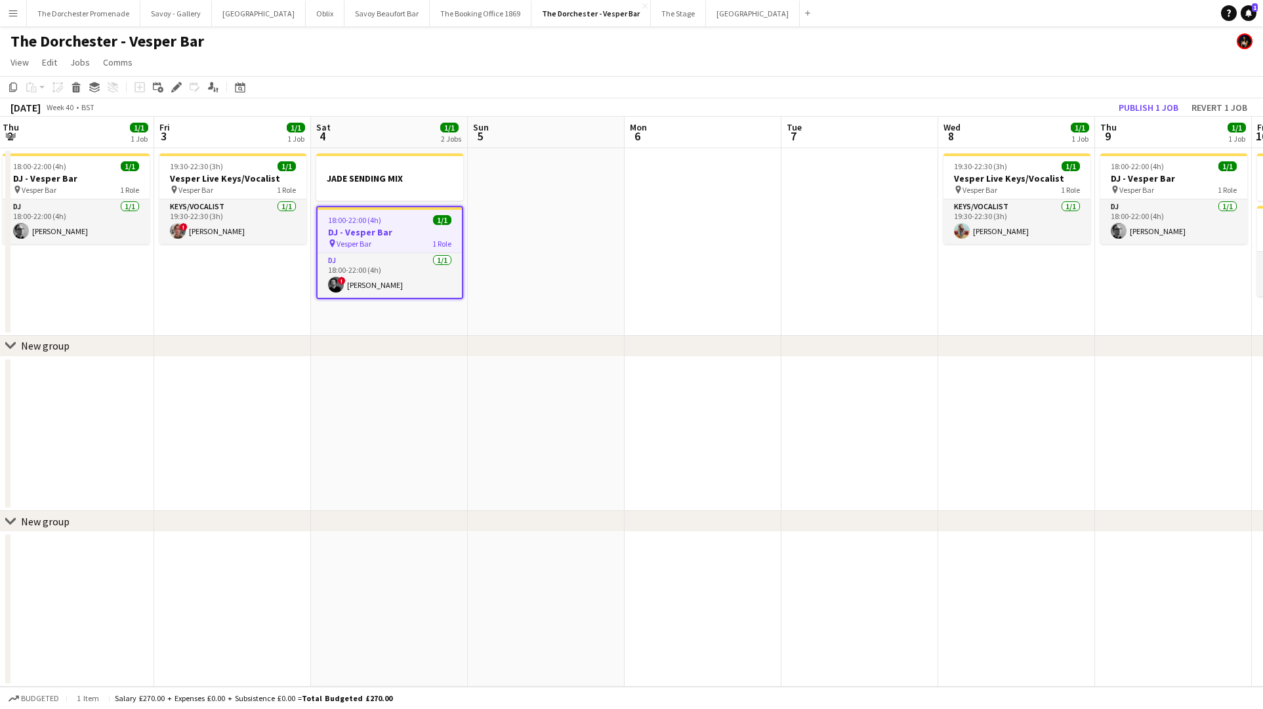
click at [901, 235] on app-date-cell at bounding box center [859, 242] width 157 height 188
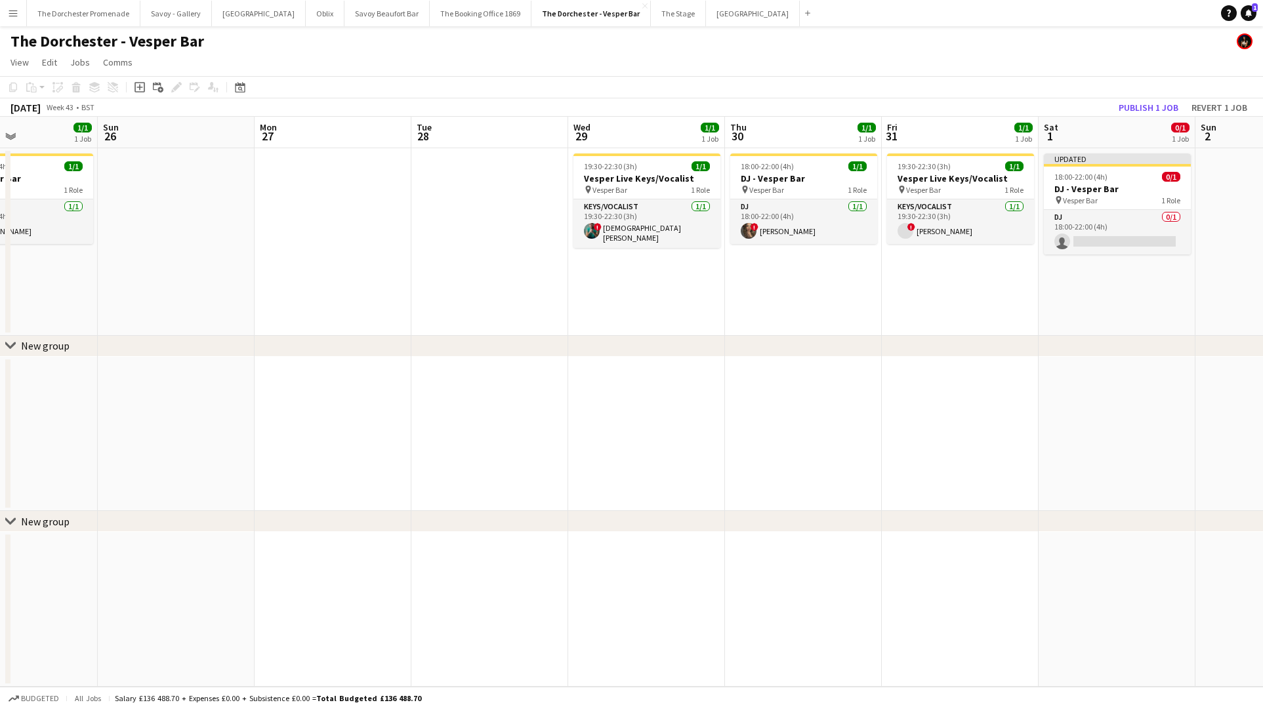
scroll to position [0, 401]
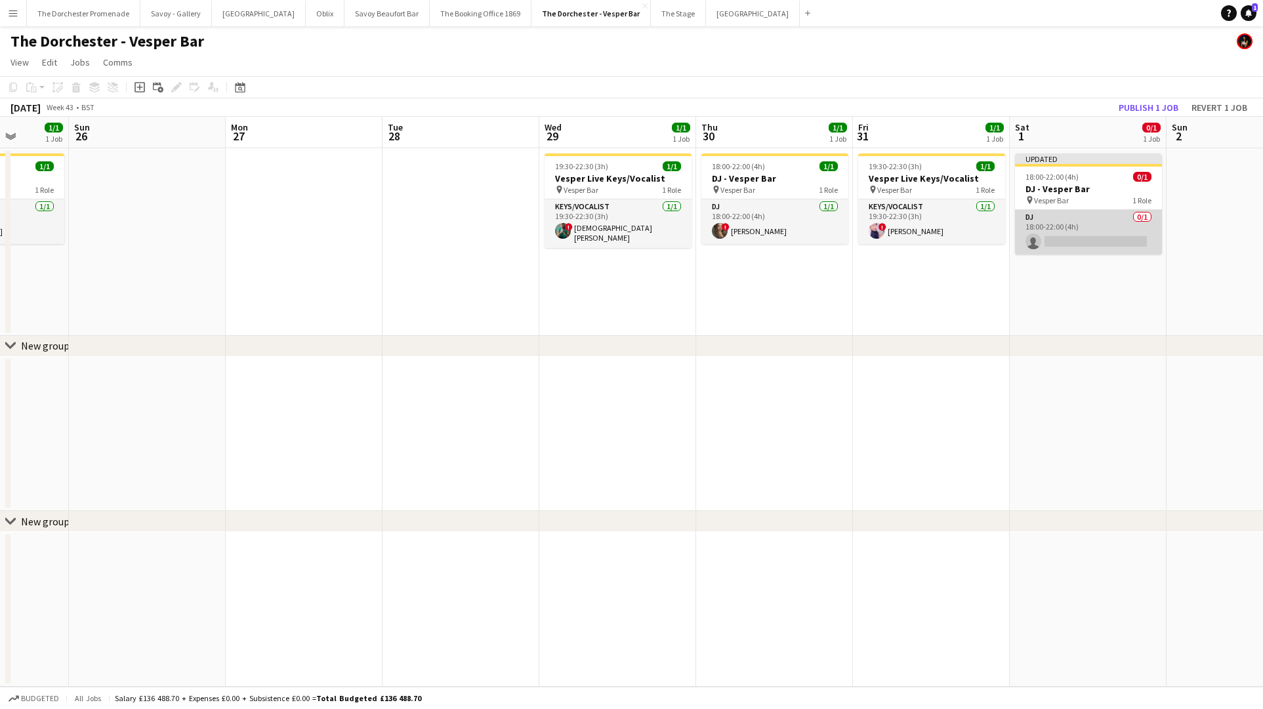
click at [1087, 216] on app-card-role "DJ 0/1 18:00-22:00 (4h) single-neutral-actions" at bounding box center [1088, 232] width 147 height 45
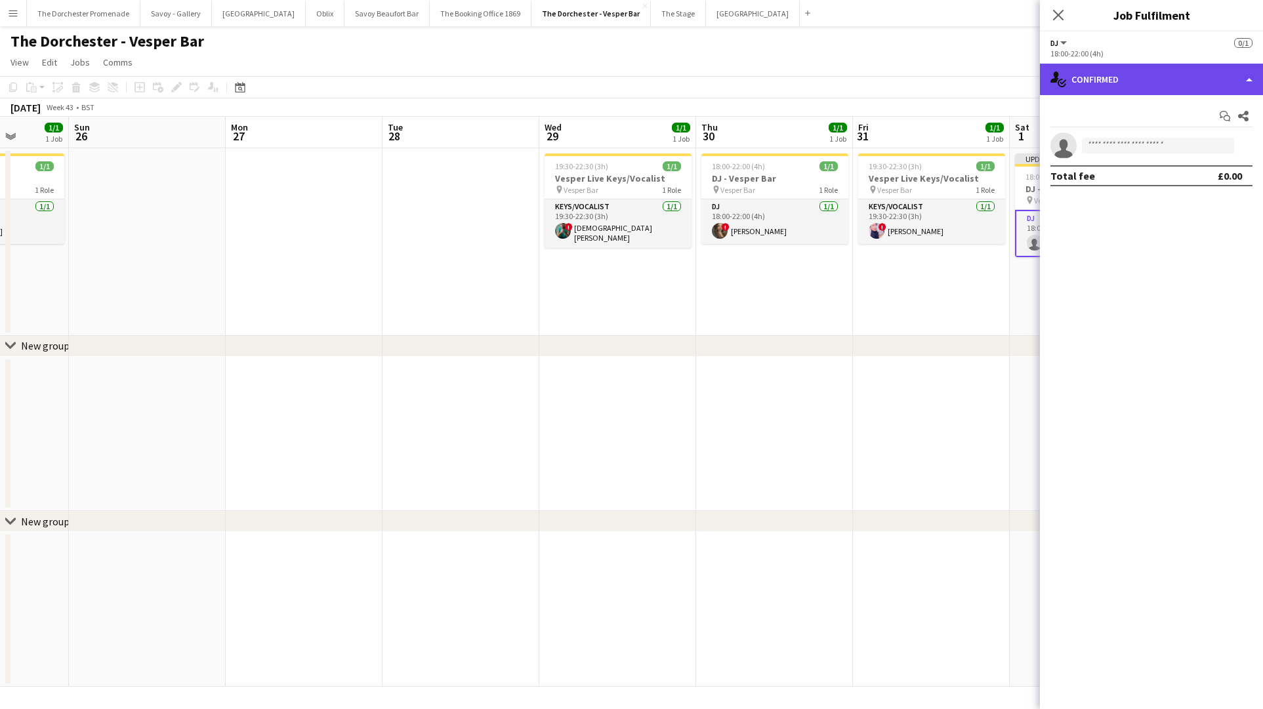
click at [1132, 83] on div "single-neutral-actions-check-2 Confirmed" at bounding box center [1151, 79] width 223 height 31
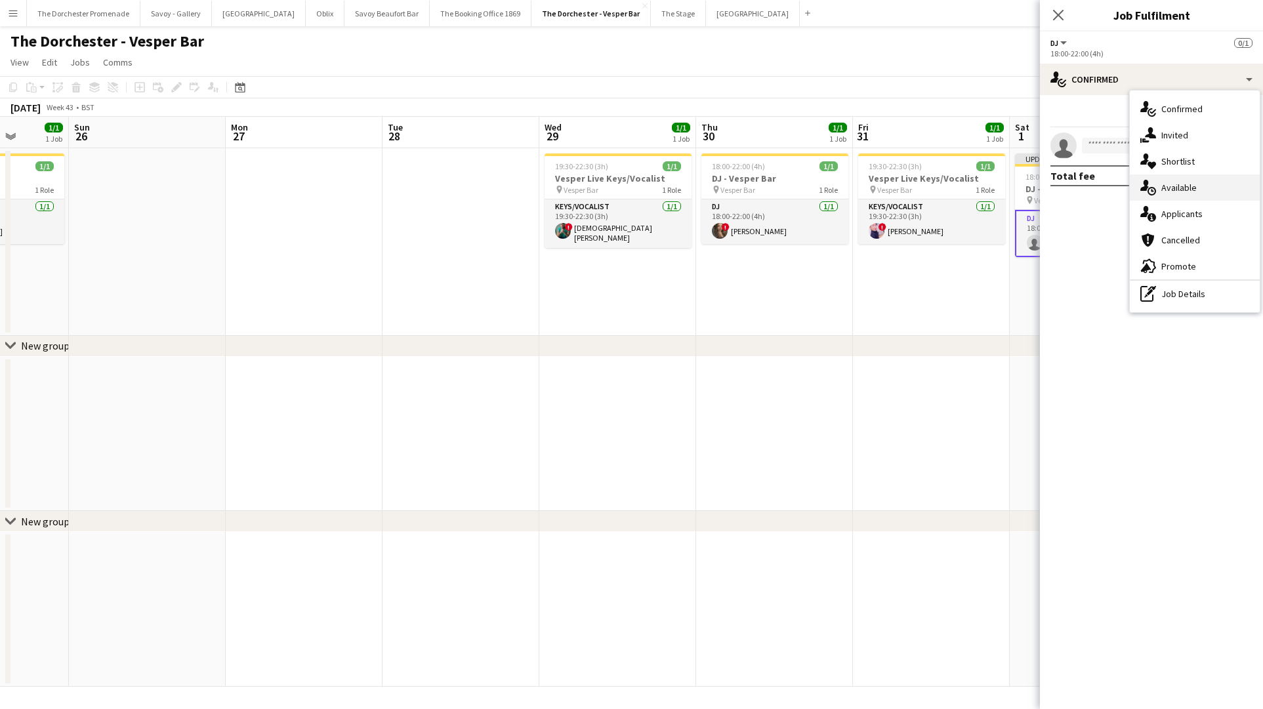
click at [1190, 182] on span "Available" at bounding box center [1178, 188] width 35 height 12
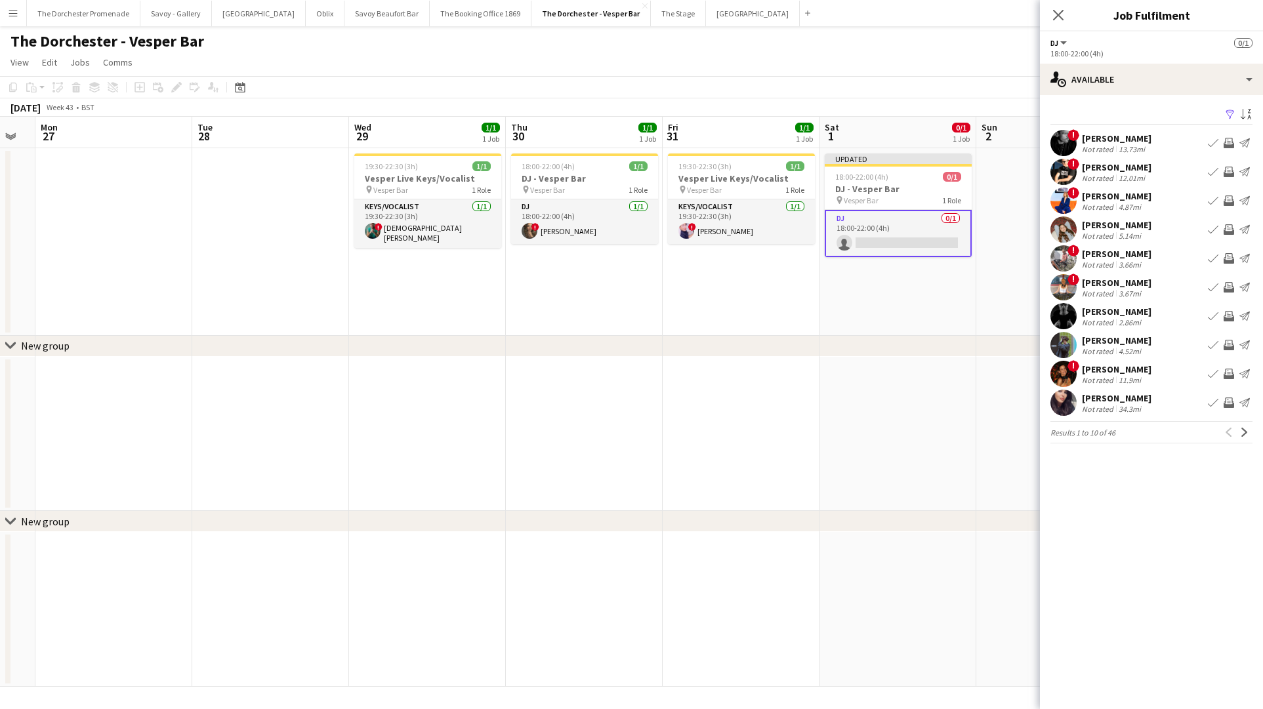
scroll to position [0, 450]
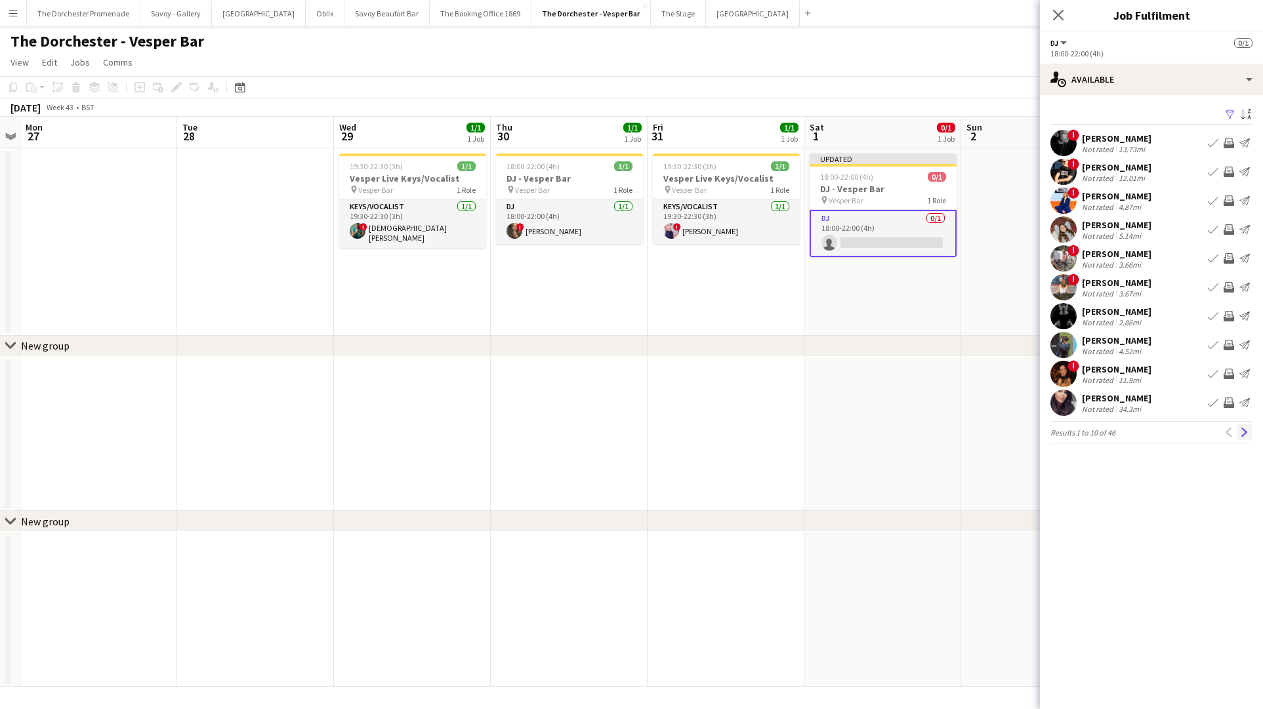
click at [1246, 432] on app-icon "Next" at bounding box center [1244, 432] width 9 height 9
click at [787, 304] on app-date-cell "19:30-22:30 (3h) 1/1 Vesper Live Keys/Vocalist pin Vesper Bar 1 Role Keys/Vocal…" at bounding box center [725, 242] width 157 height 188
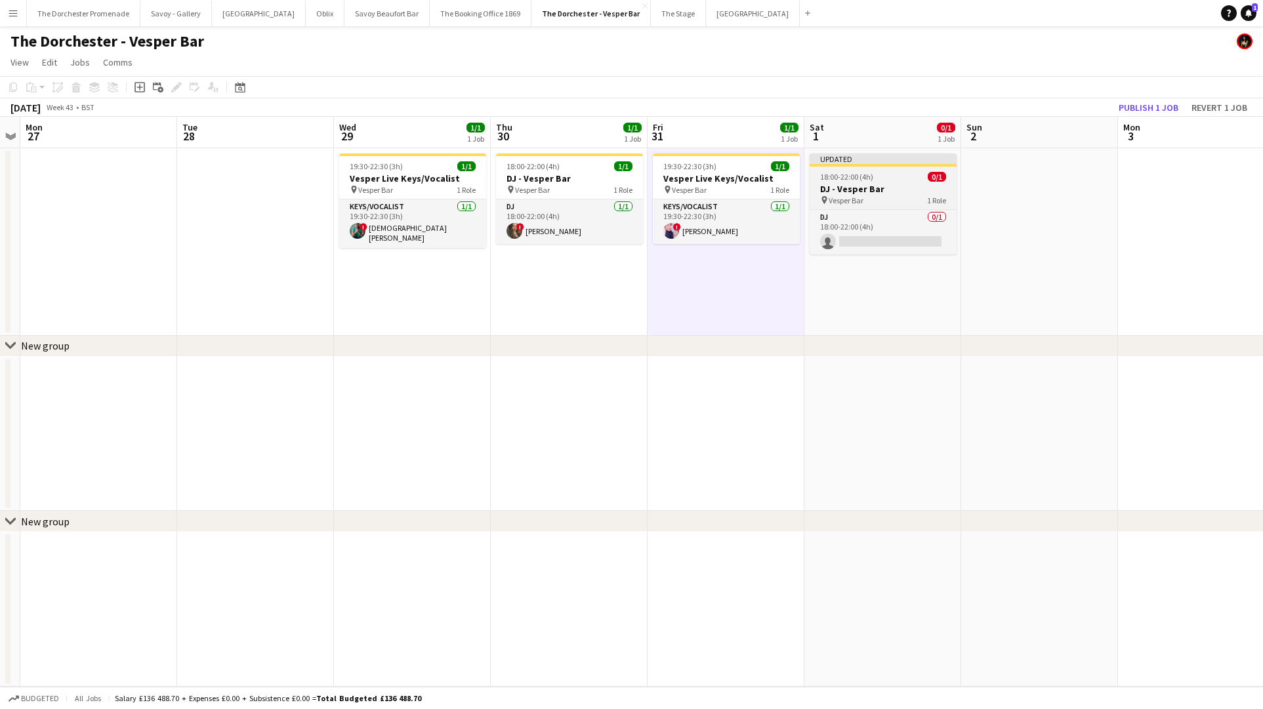
click at [843, 172] on span "18:00-22:00 (4h)" at bounding box center [846, 177] width 53 height 10
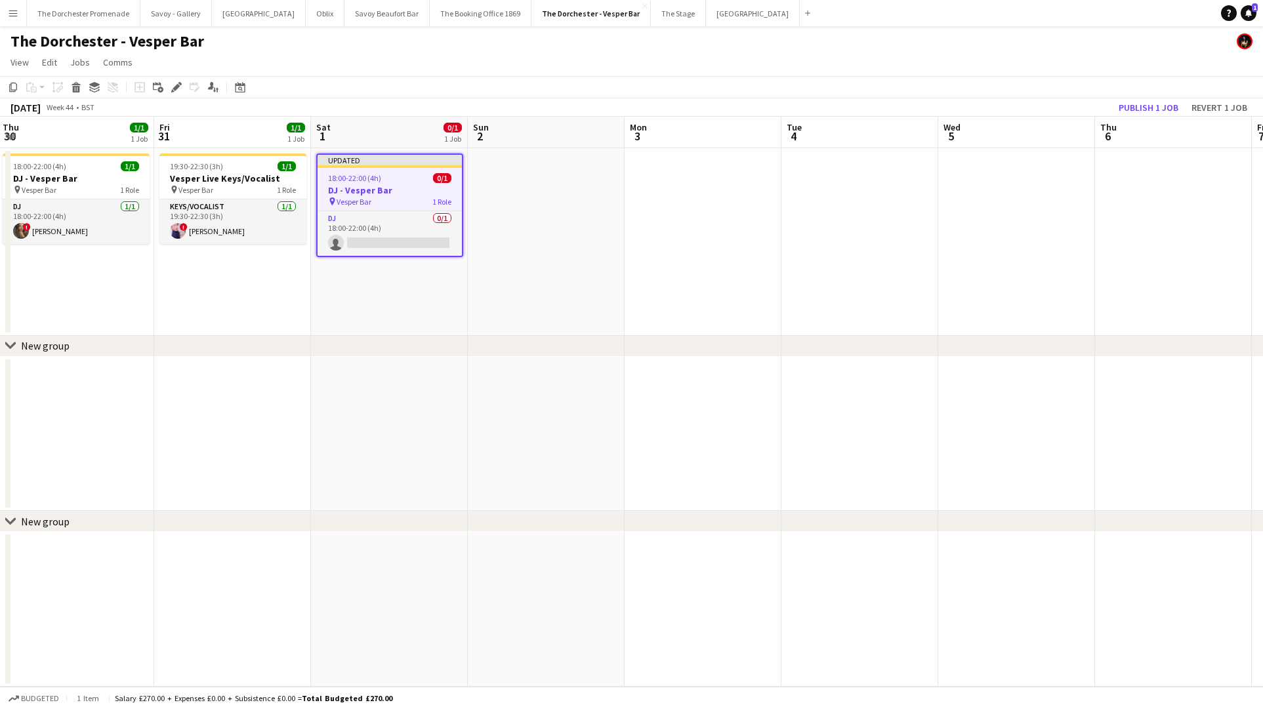
scroll to position [0, 409]
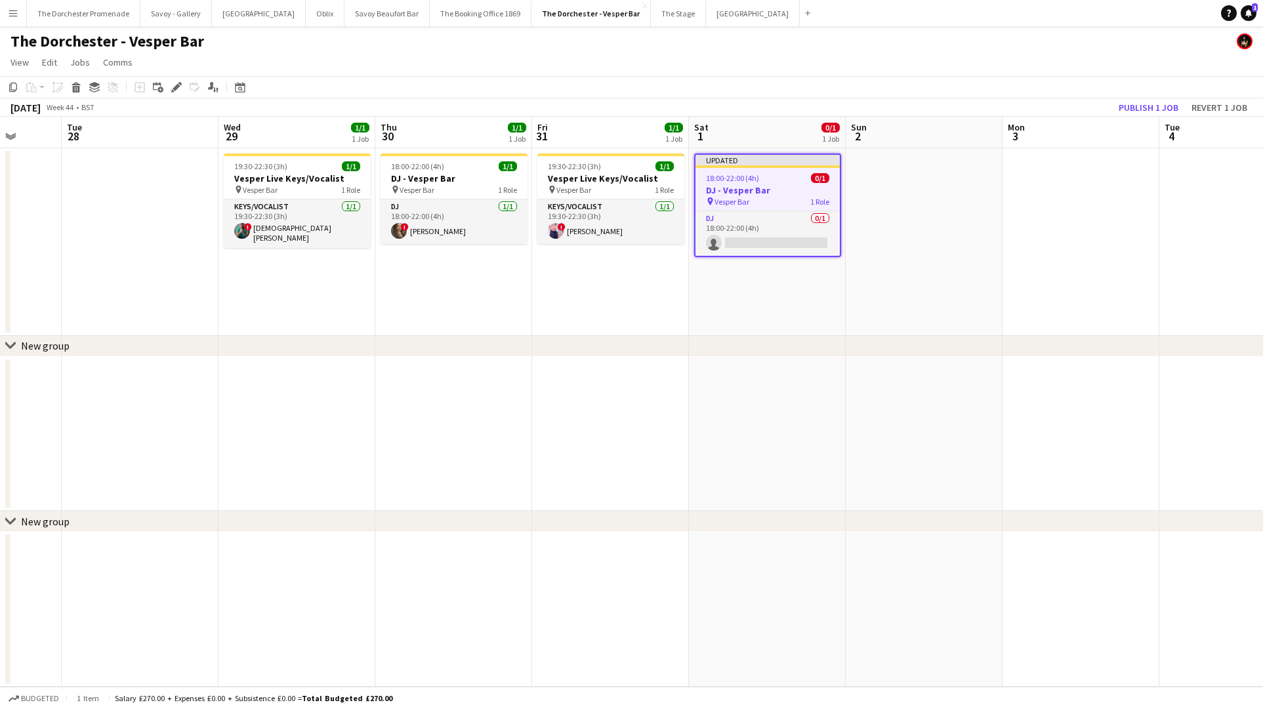
click at [783, 188] on h3 "DJ - Vesper Bar" at bounding box center [767, 190] width 144 height 12
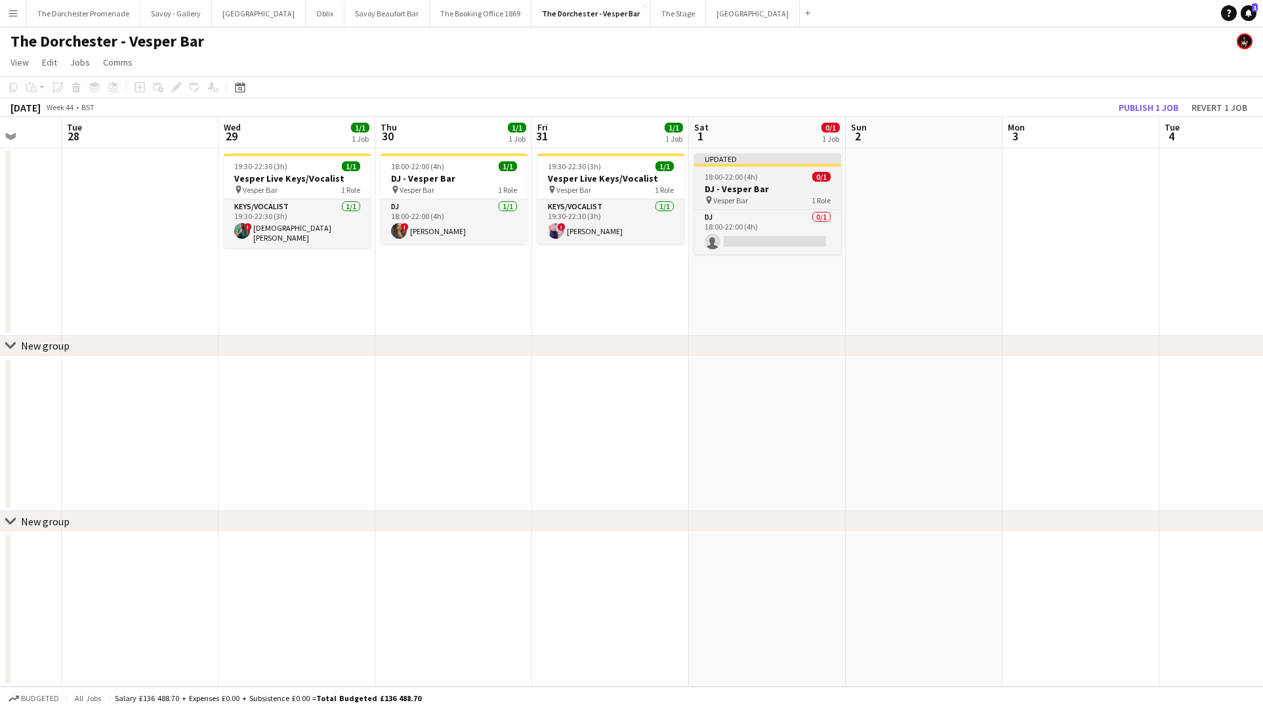
click at [783, 188] on h3 "DJ - Vesper Bar" at bounding box center [767, 189] width 147 height 12
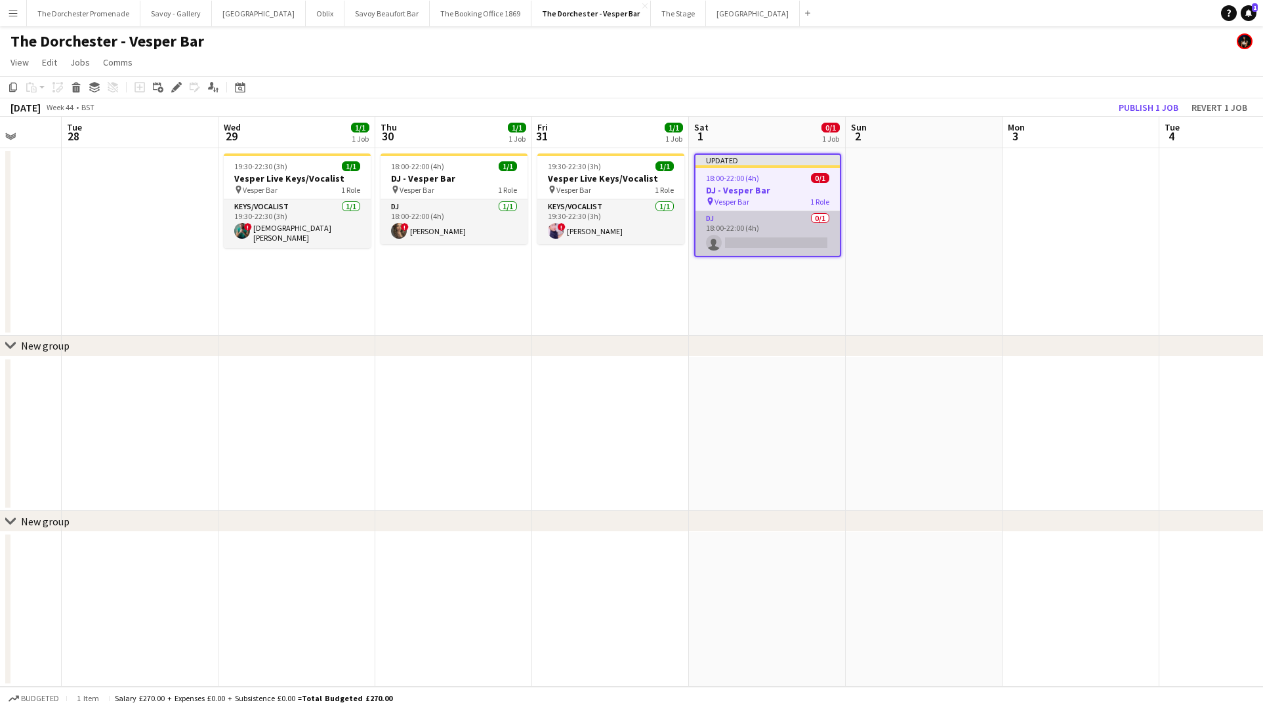
click at [748, 216] on app-card-role "DJ 0/1 18:00-22:00 (4h) single-neutral-actions" at bounding box center [767, 233] width 144 height 45
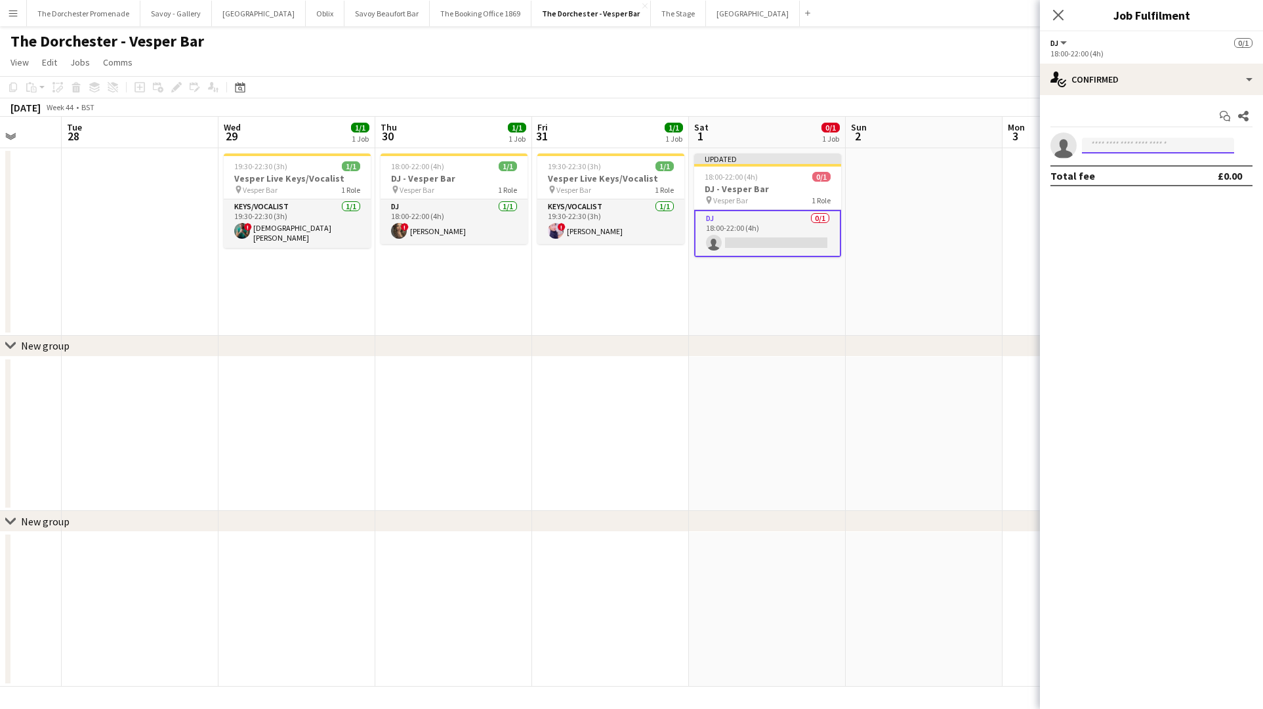
click at [1155, 146] on input at bounding box center [1158, 146] width 152 height 16
type input "***"
click at [1165, 171] on span "[DOMAIN_NAME][EMAIL_ADDRESS][DOMAIN_NAME]" at bounding box center [1157, 175] width 131 height 10
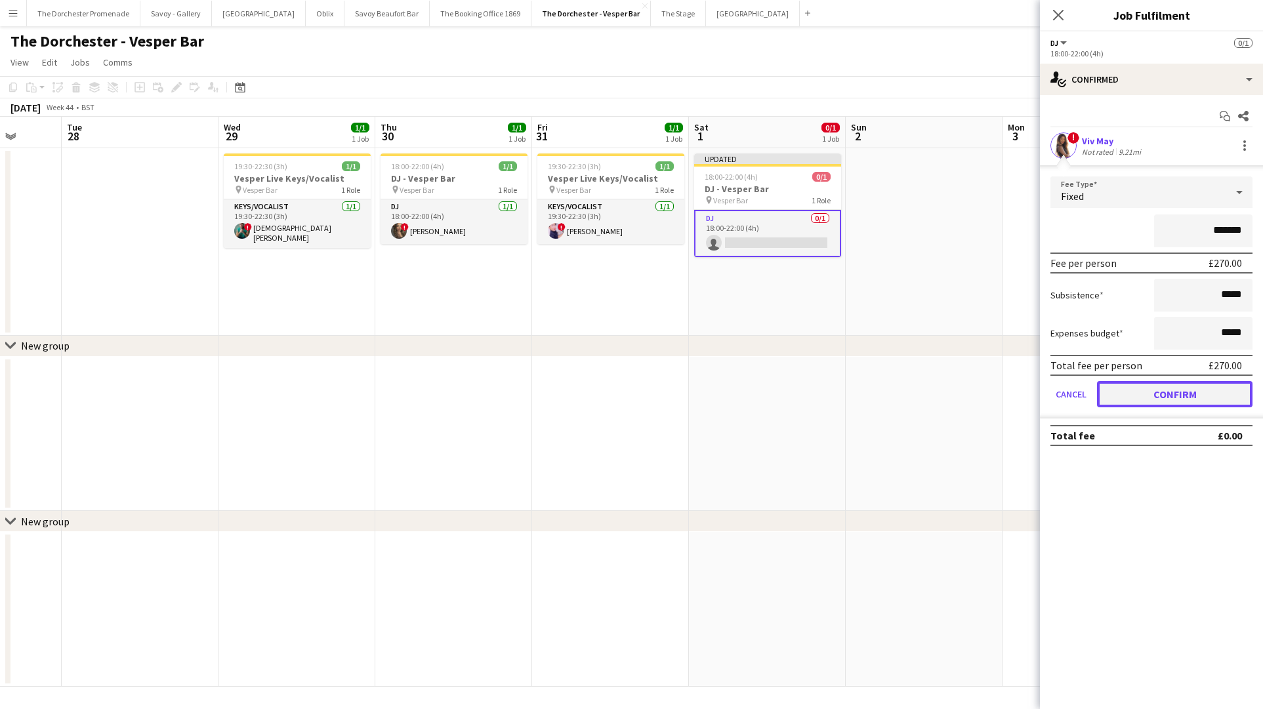
click at [1121, 396] on button "Confirm" at bounding box center [1174, 394] width 155 height 26
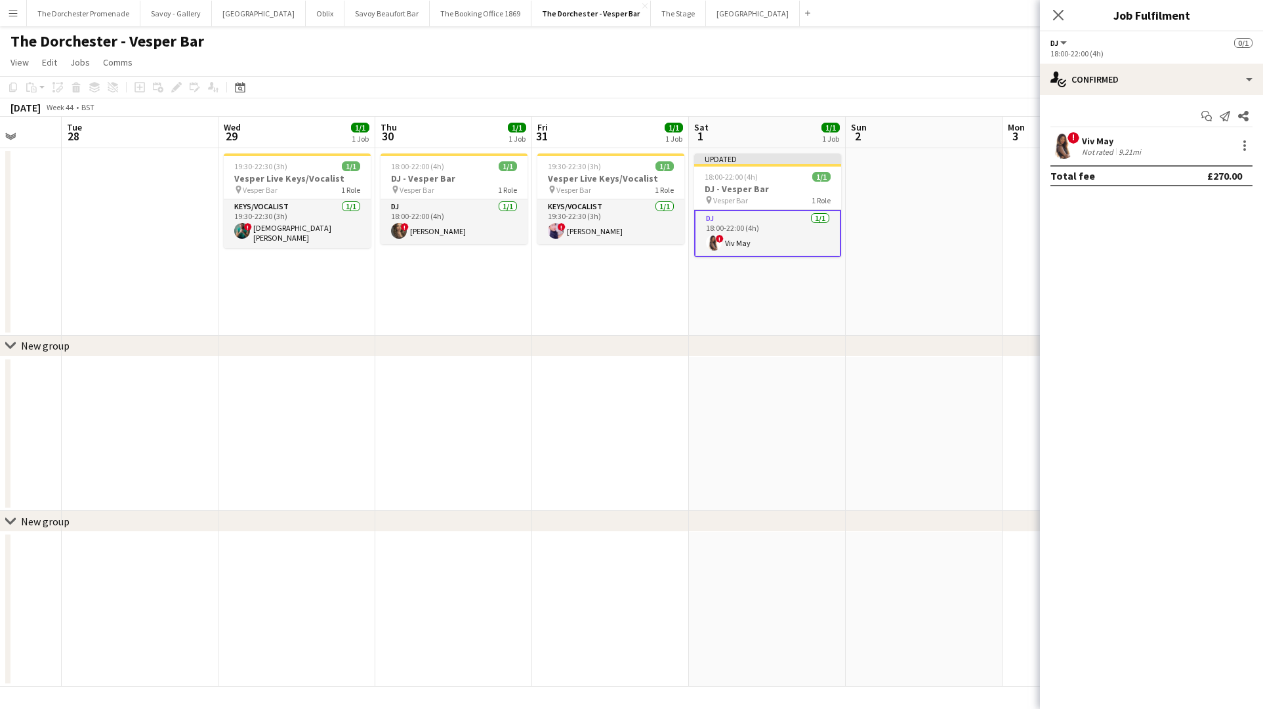
click at [752, 314] on app-date-cell "Updated 18:00-22:00 (4h) 1/1 DJ - Vesper Bar pin Vesper Bar 1 Role DJ [DATE] 18…" at bounding box center [767, 242] width 157 height 188
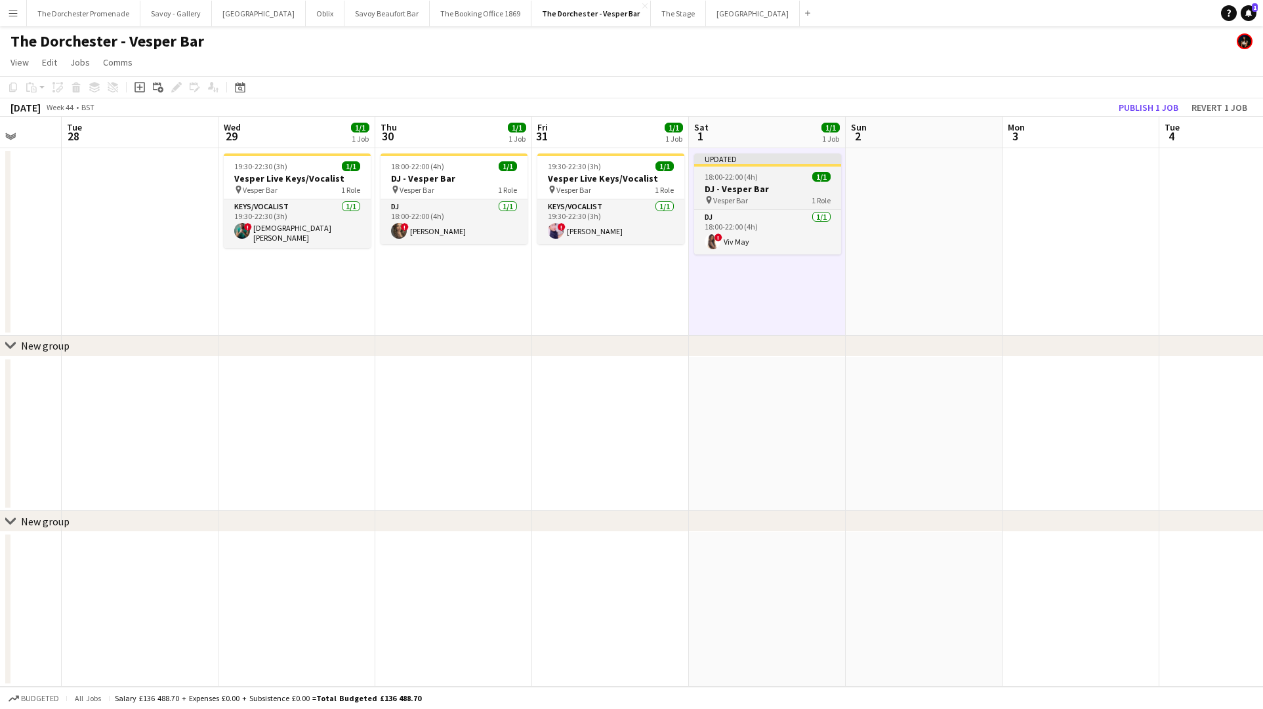
click at [732, 178] on span "18:00-22:00 (4h)" at bounding box center [731, 177] width 53 height 10
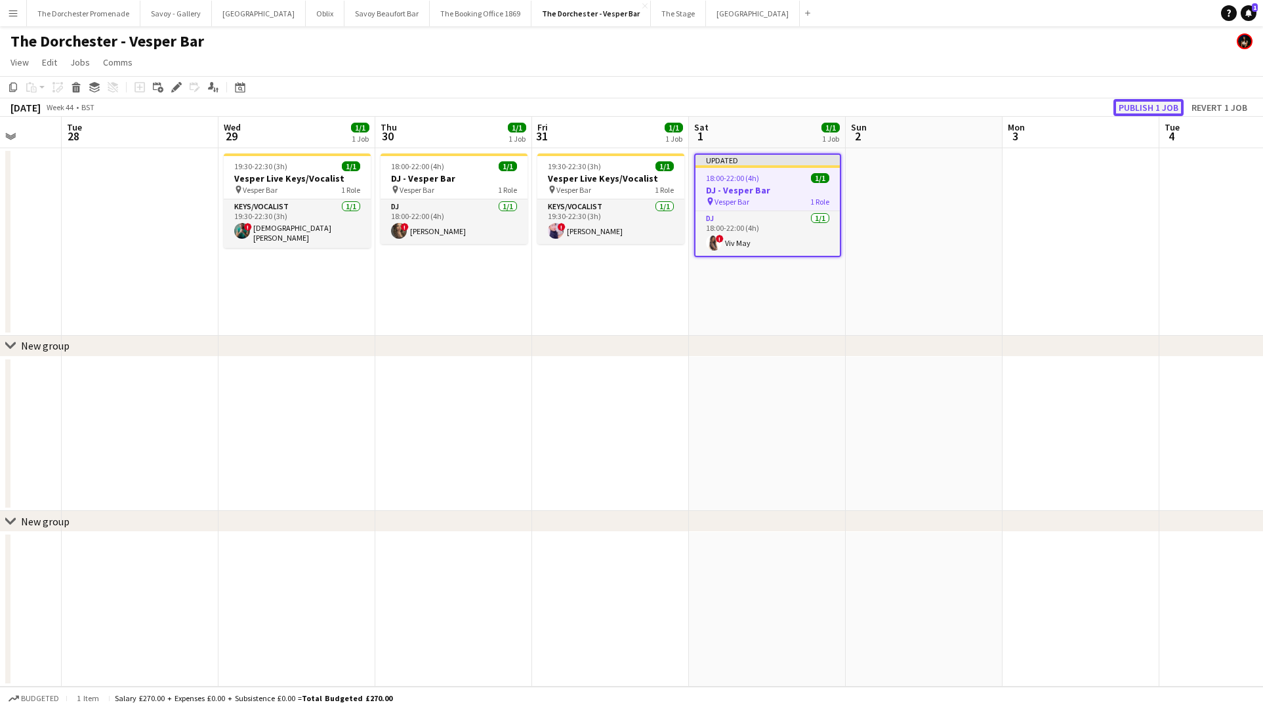
click at [1153, 108] on button "Publish 1 job" at bounding box center [1148, 107] width 70 height 17
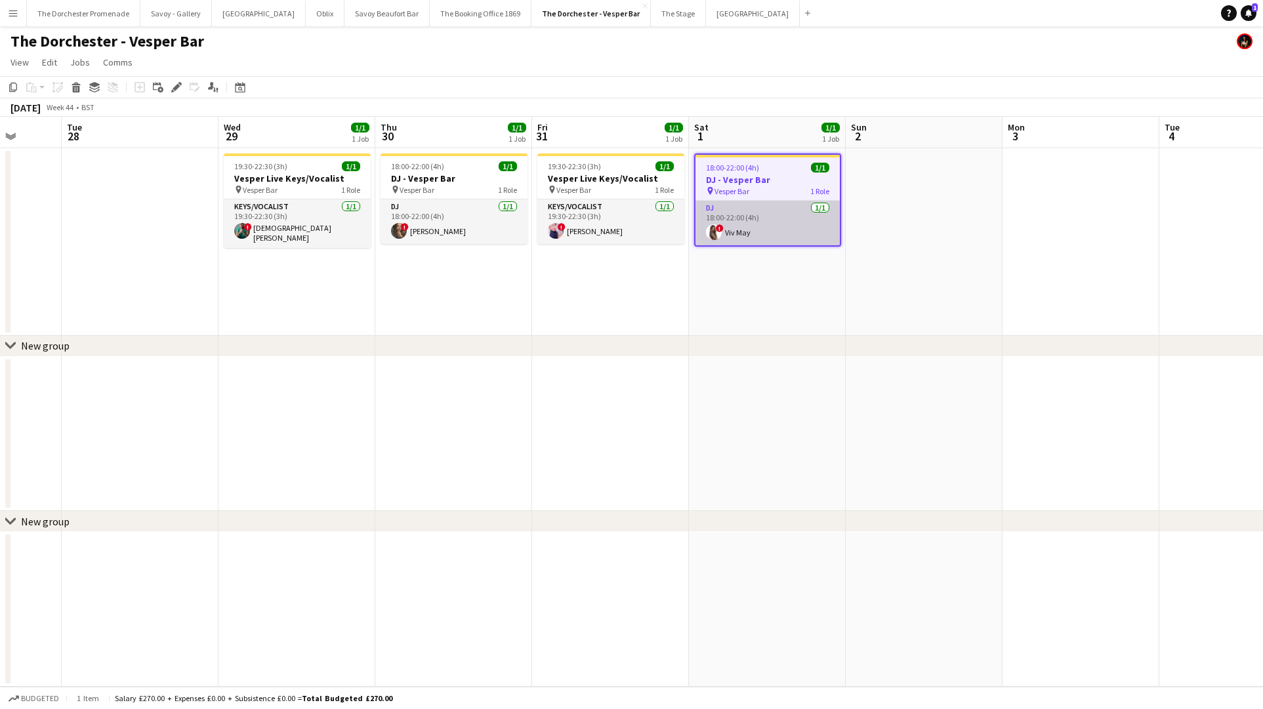
click at [744, 216] on app-card-role "DJ [DATE] 18:00-22:00 (4h) ! Viv May" at bounding box center [767, 223] width 144 height 45
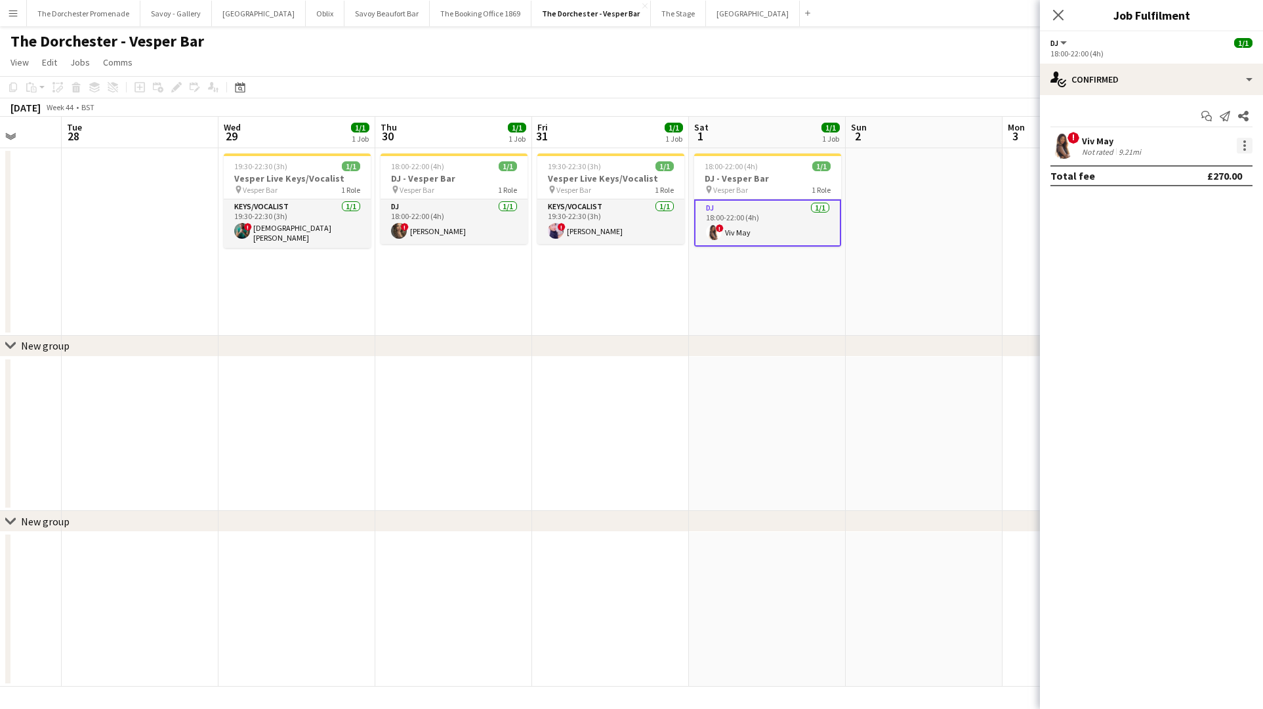
click at [1238, 146] on div at bounding box center [1245, 146] width 16 height 16
click at [1179, 297] on span "Remove" at bounding box center [1179, 295] width 39 height 11
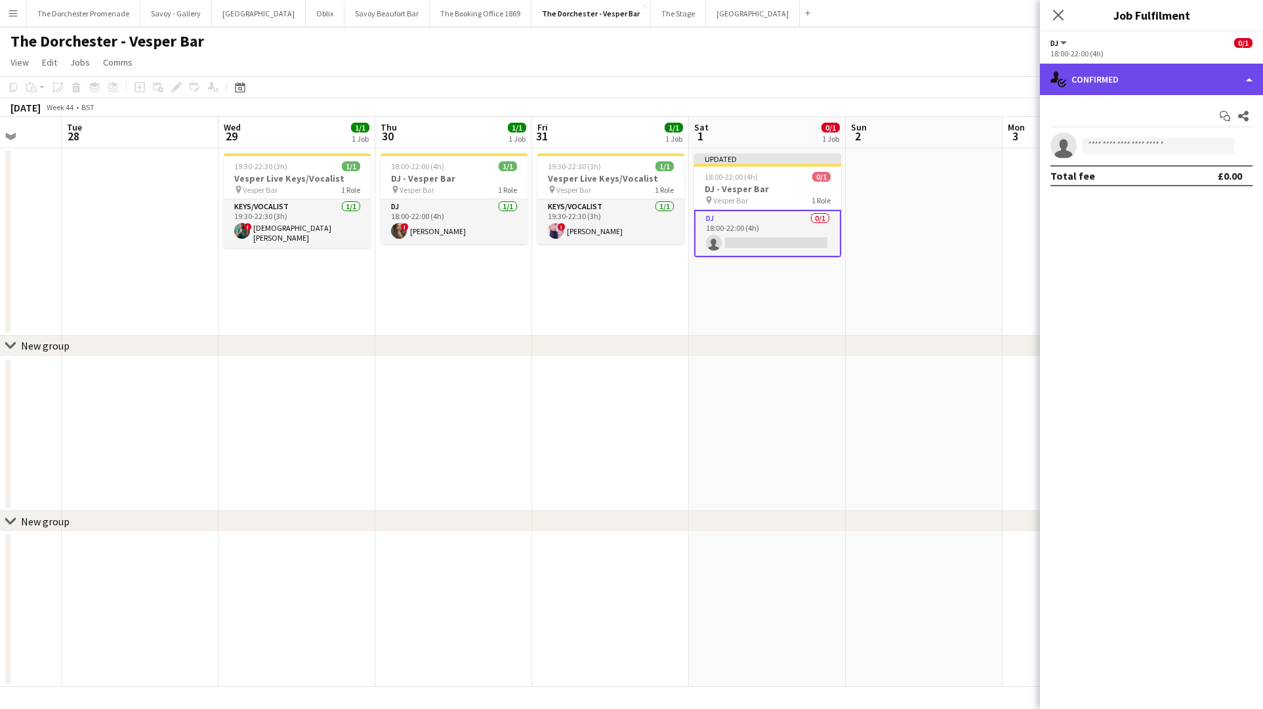
click at [1174, 70] on div "single-neutral-actions-check-2 Confirmed" at bounding box center [1151, 79] width 223 height 31
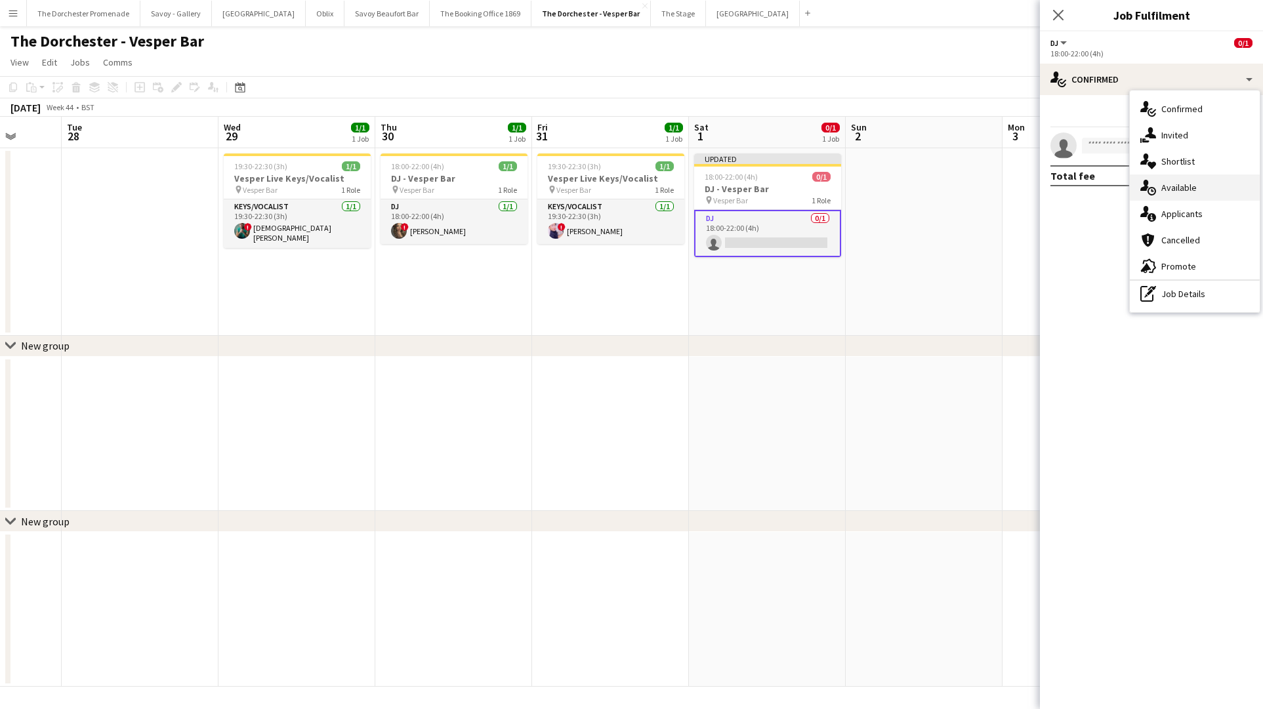
click at [1205, 193] on div "single-neutral-actions-upload Available" at bounding box center [1195, 187] width 130 height 26
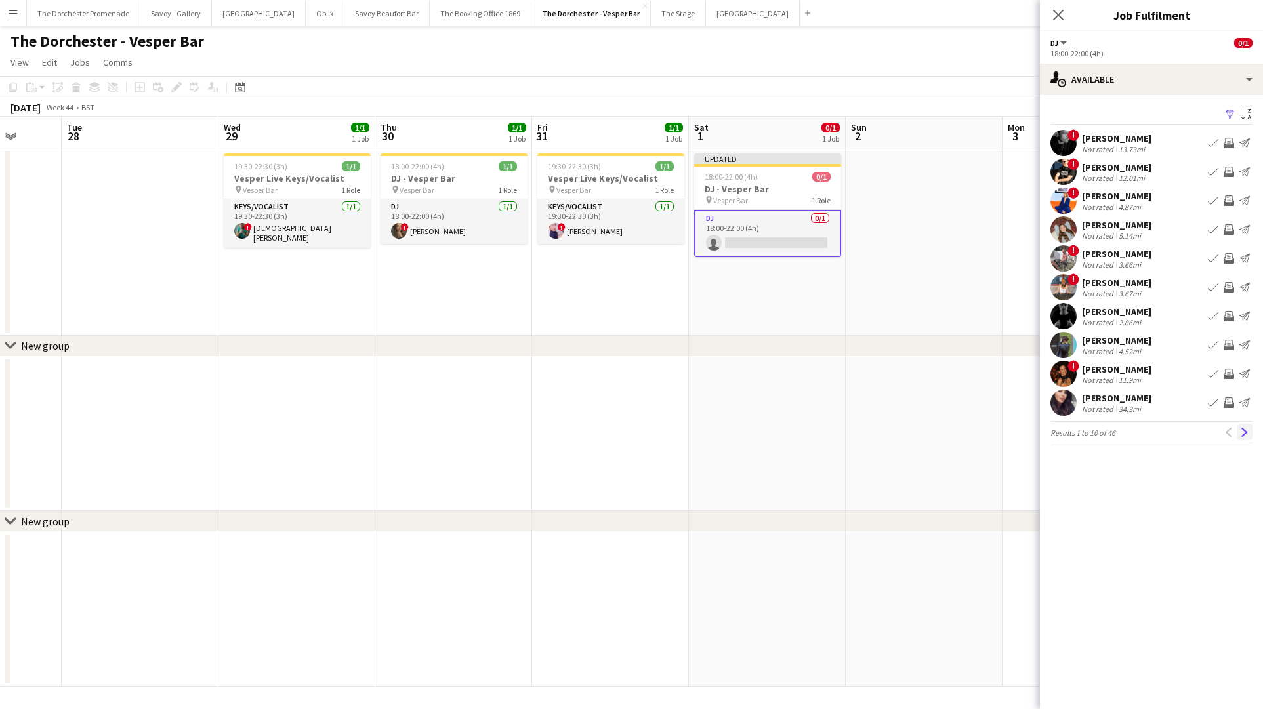
click at [1241, 430] on app-icon "Next" at bounding box center [1244, 432] width 9 height 9
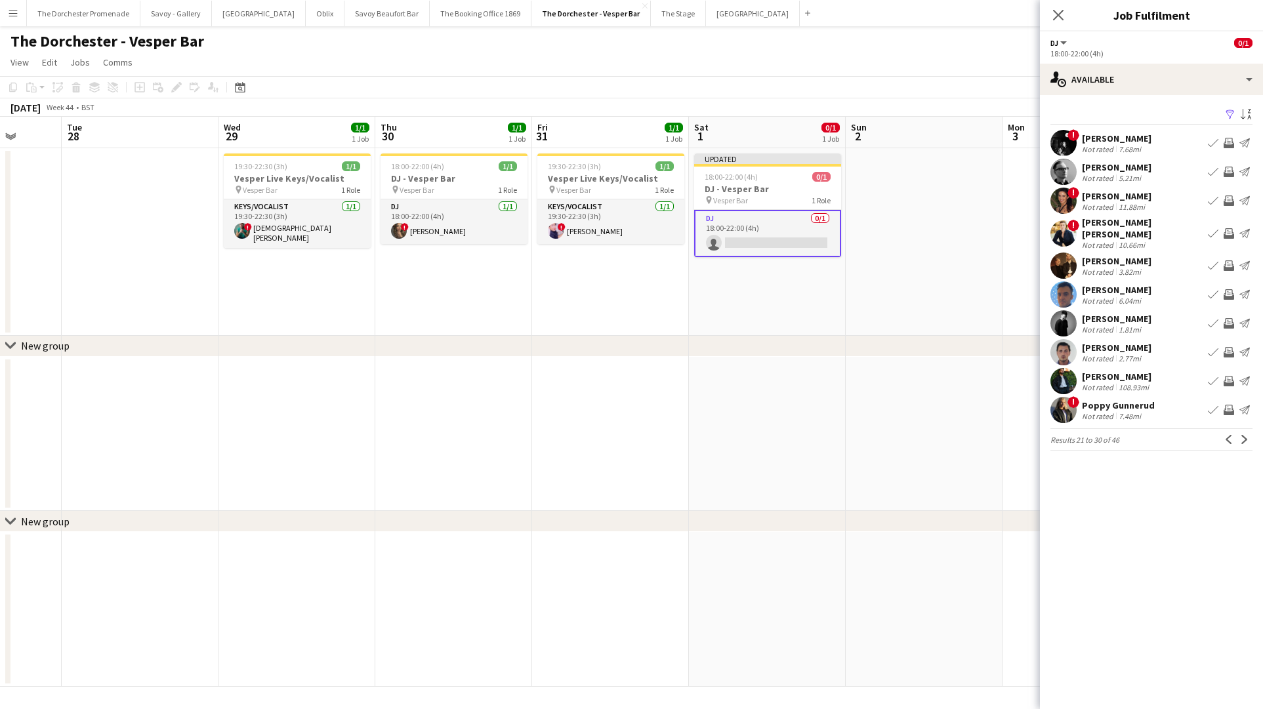
click at [1241, 435] on app-icon "Next" at bounding box center [1244, 439] width 9 height 9
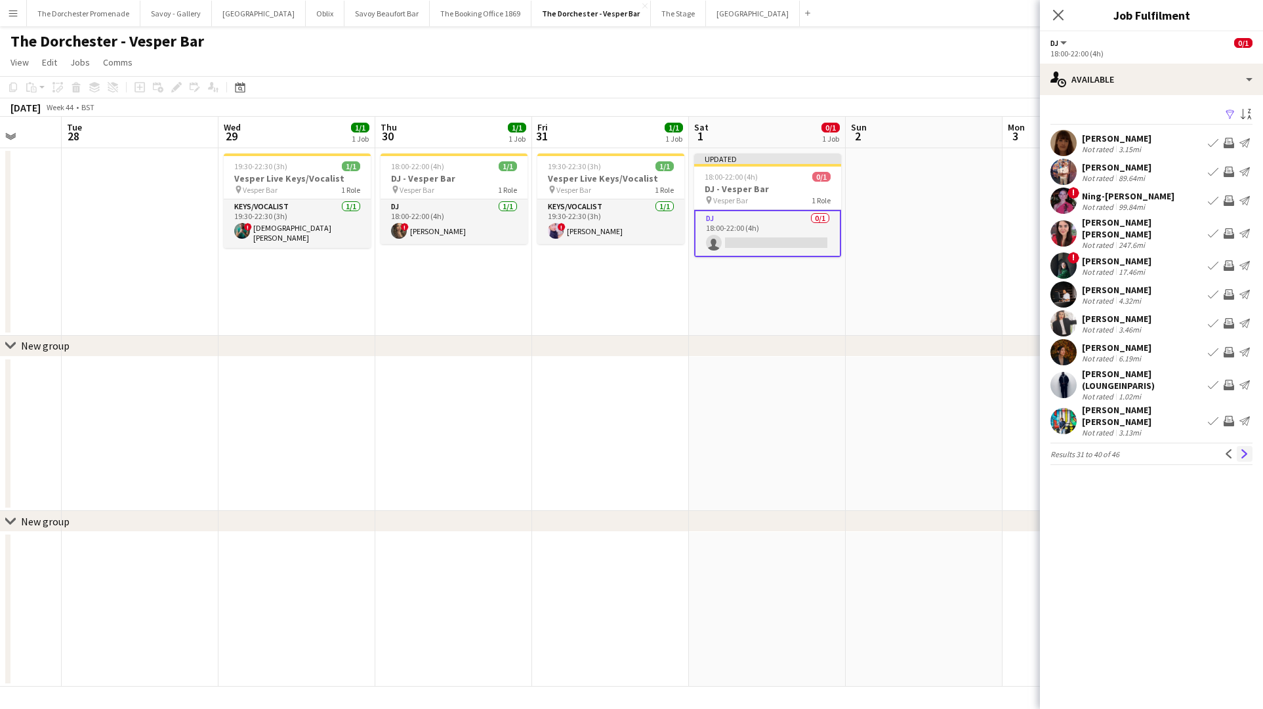
click at [1241, 449] on app-icon "Next" at bounding box center [1244, 453] width 9 height 9
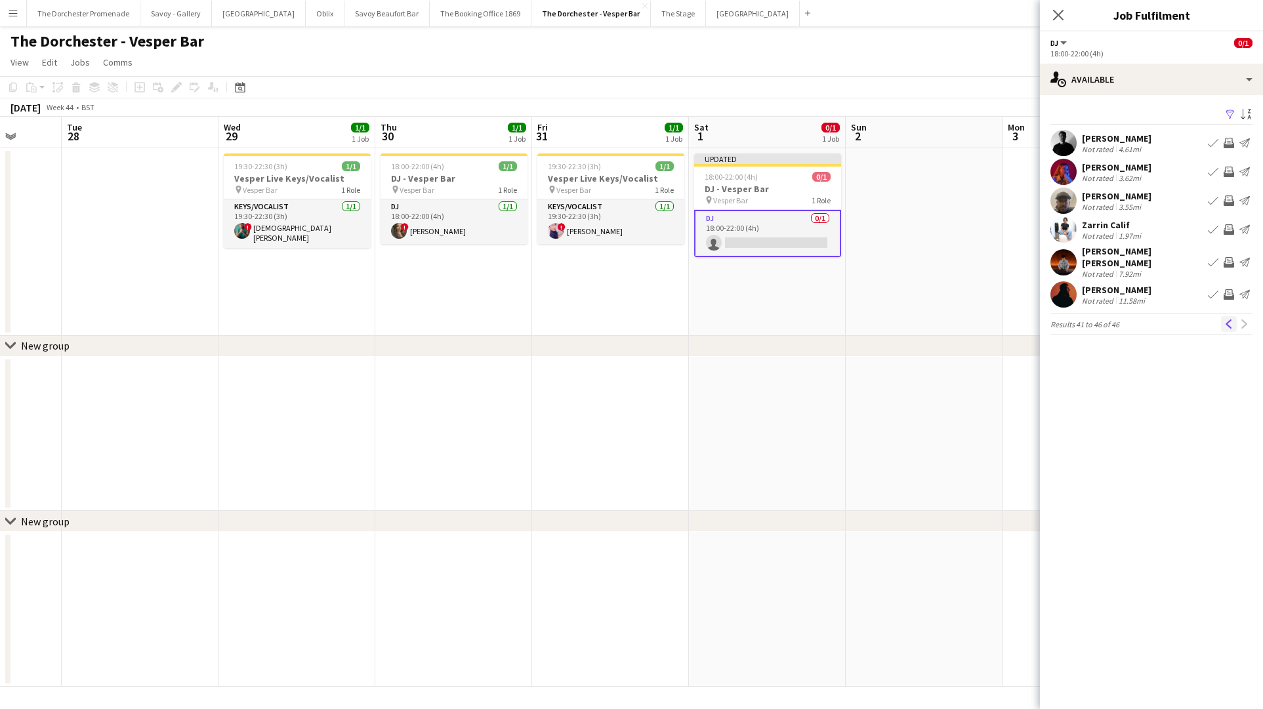
click at [1229, 320] on app-icon "Previous" at bounding box center [1228, 323] width 9 height 9
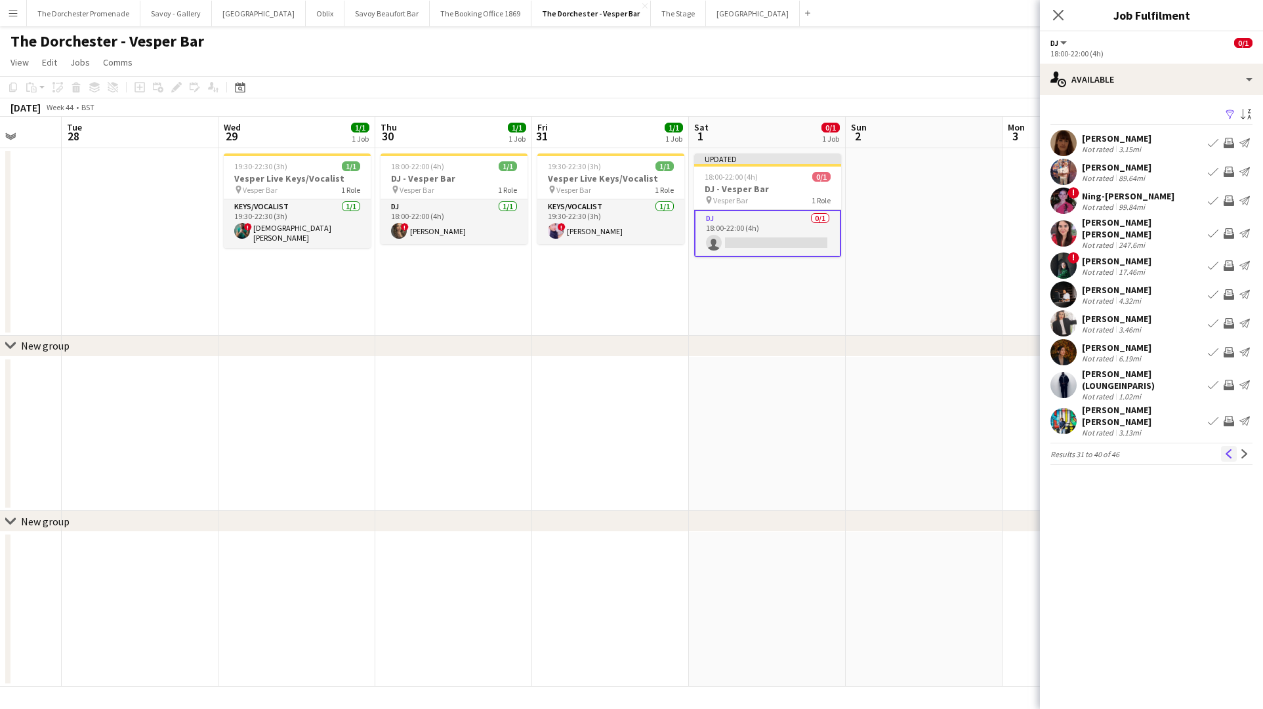
click at [1229, 449] on app-icon "Previous" at bounding box center [1228, 453] width 9 height 9
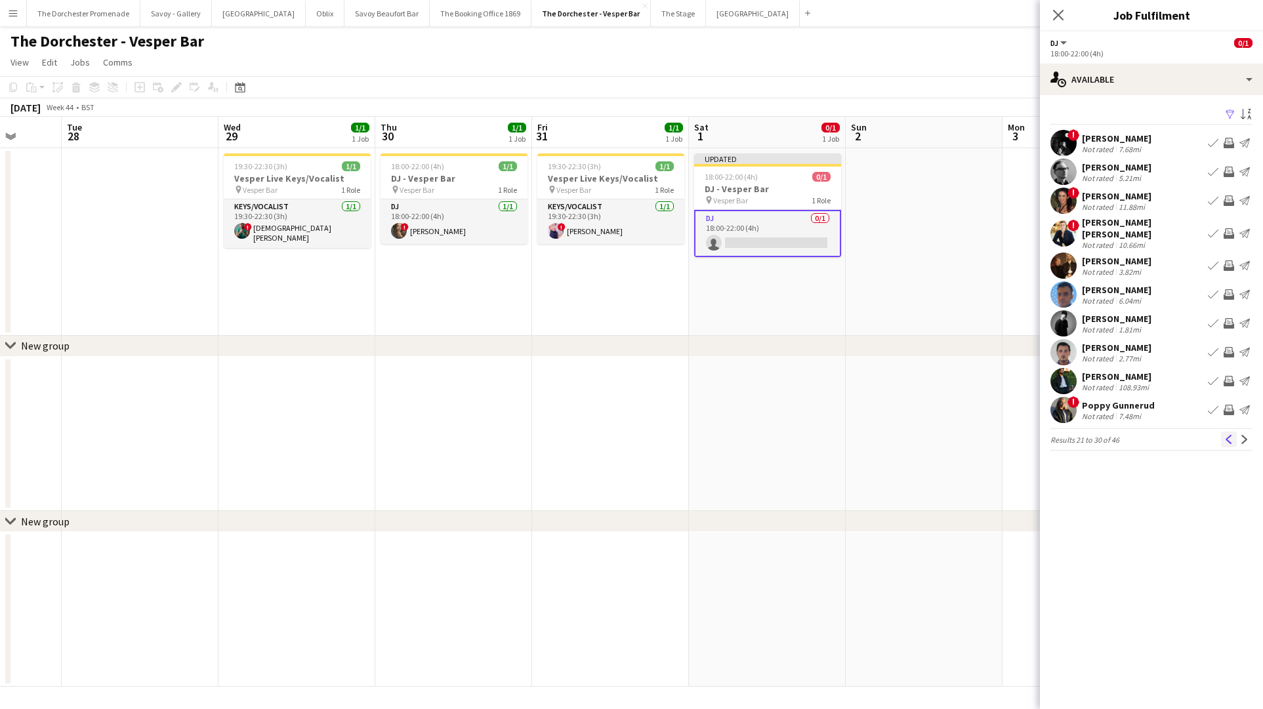
click at [1229, 436] on app-icon "Previous" at bounding box center [1228, 439] width 9 height 9
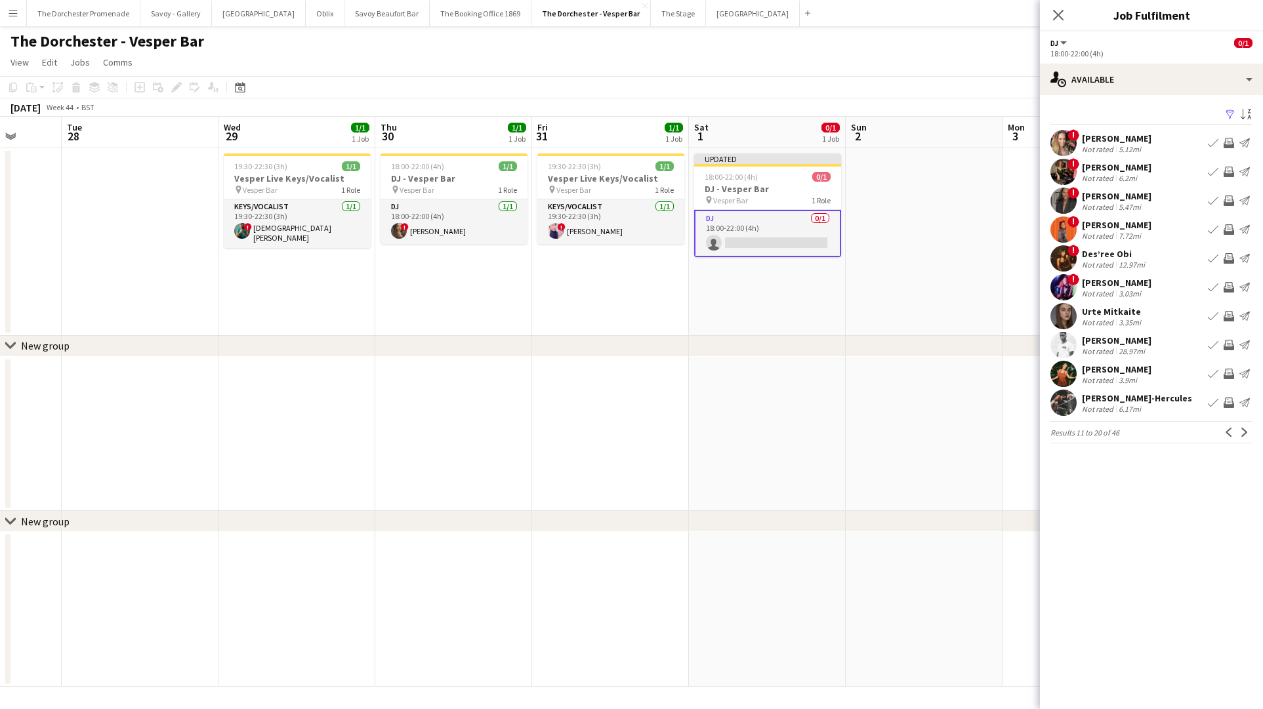
click at [1229, 436] on app-icon "Previous" at bounding box center [1228, 432] width 9 height 9
click at [1212, 401] on app-icon "Book crew" at bounding box center [1213, 403] width 10 height 10
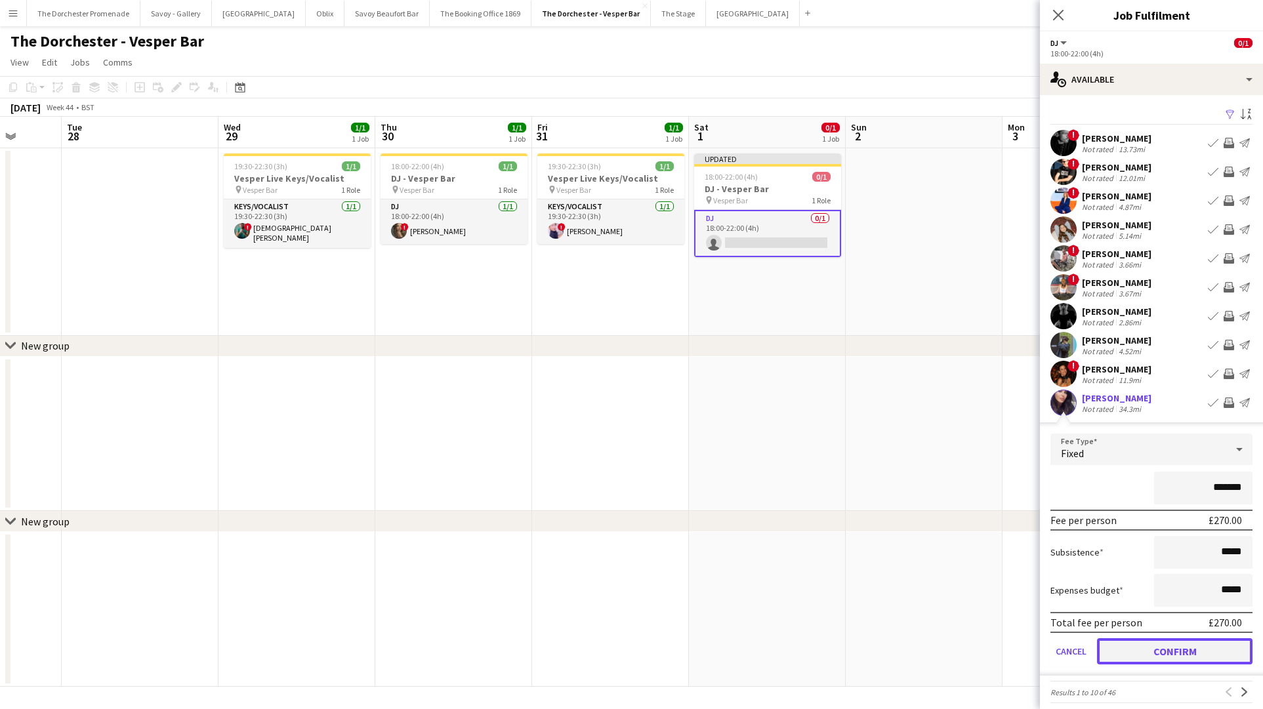
click at [1124, 650] on button "Confirm" at bounding box center [1174, 651] width 155 height 26
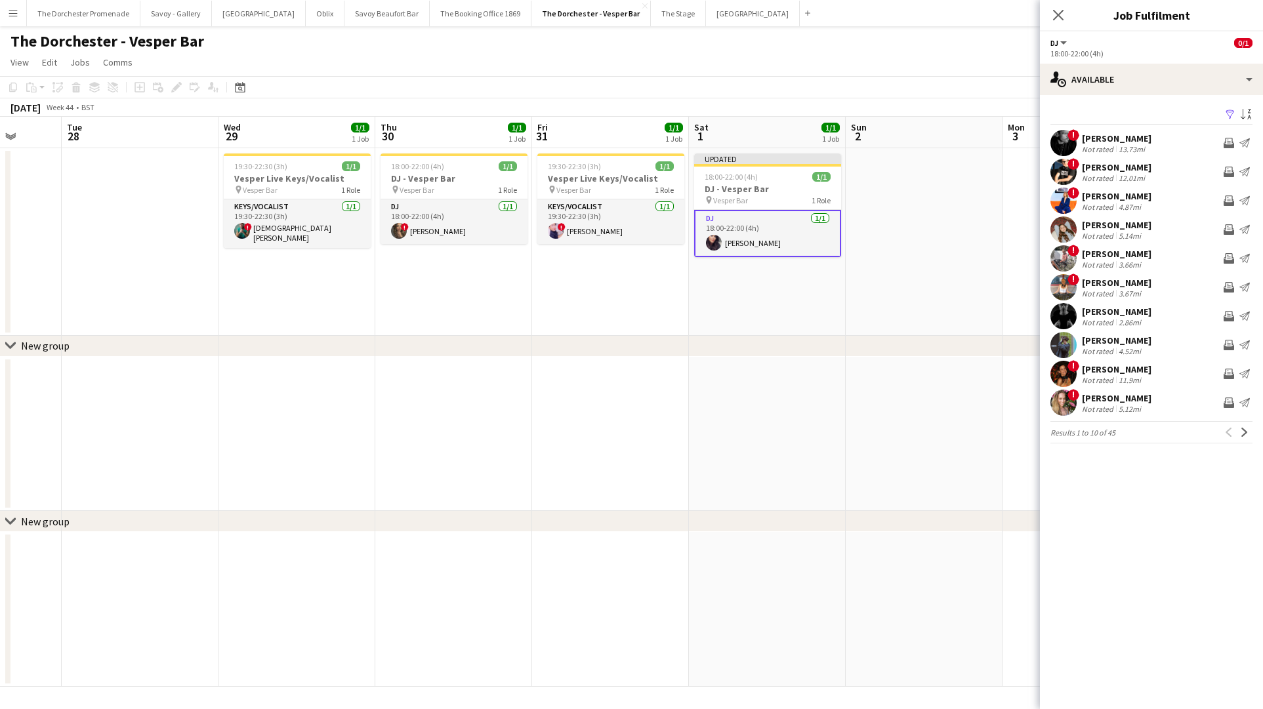
click at [749, 405] on app-date-cell at bounding box center [767, 434] width 157 height 155
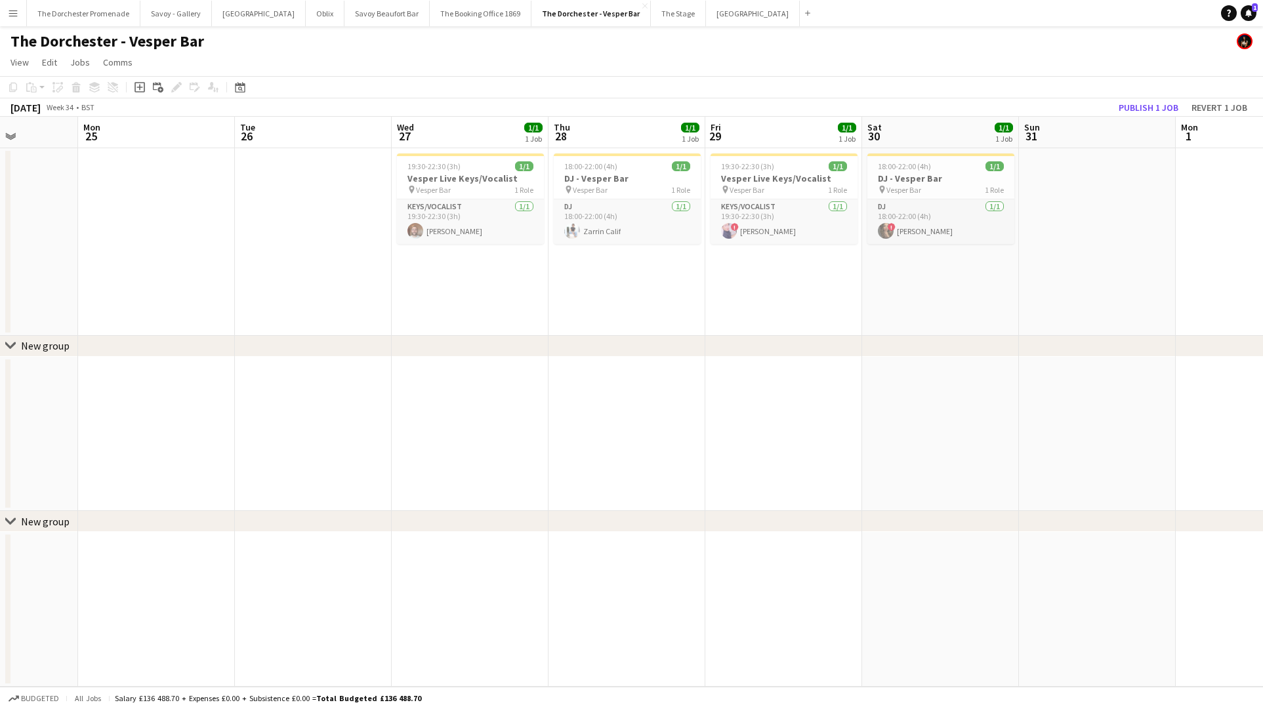
scroll to position [0, 296]
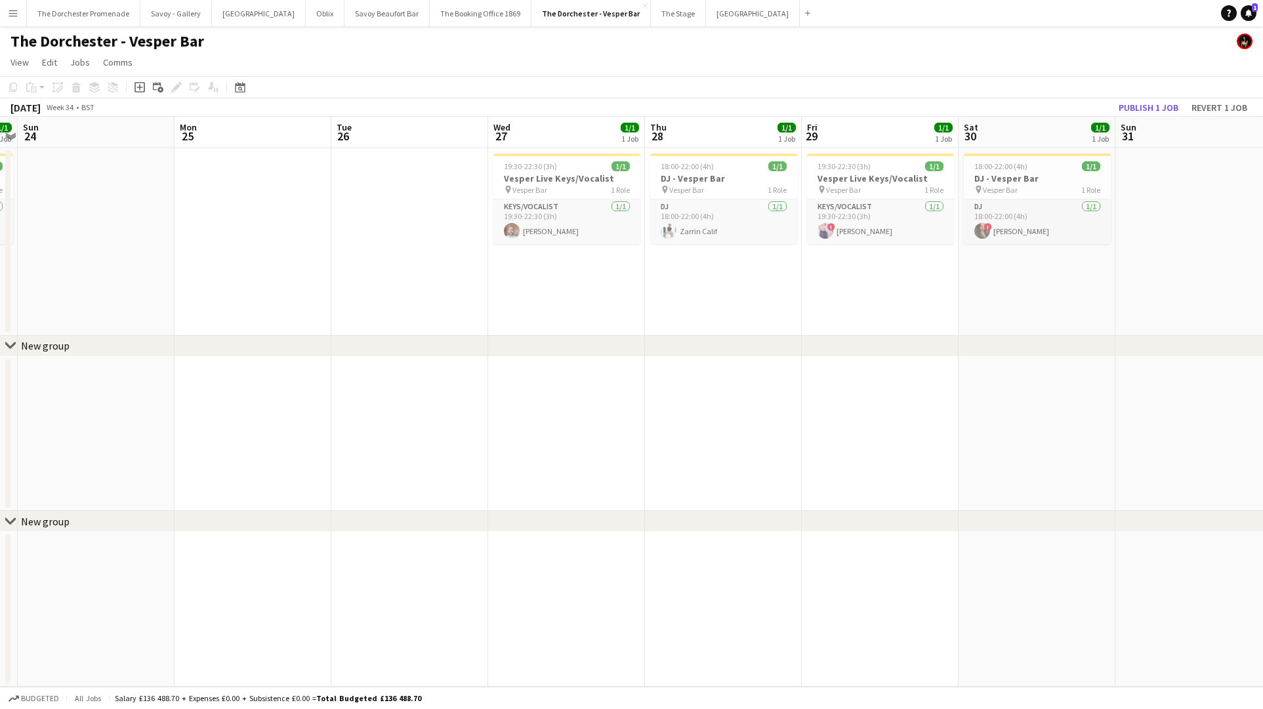
click at [3, 18] on button "Menu" at bounding box center [13, 13] width 26 height 26
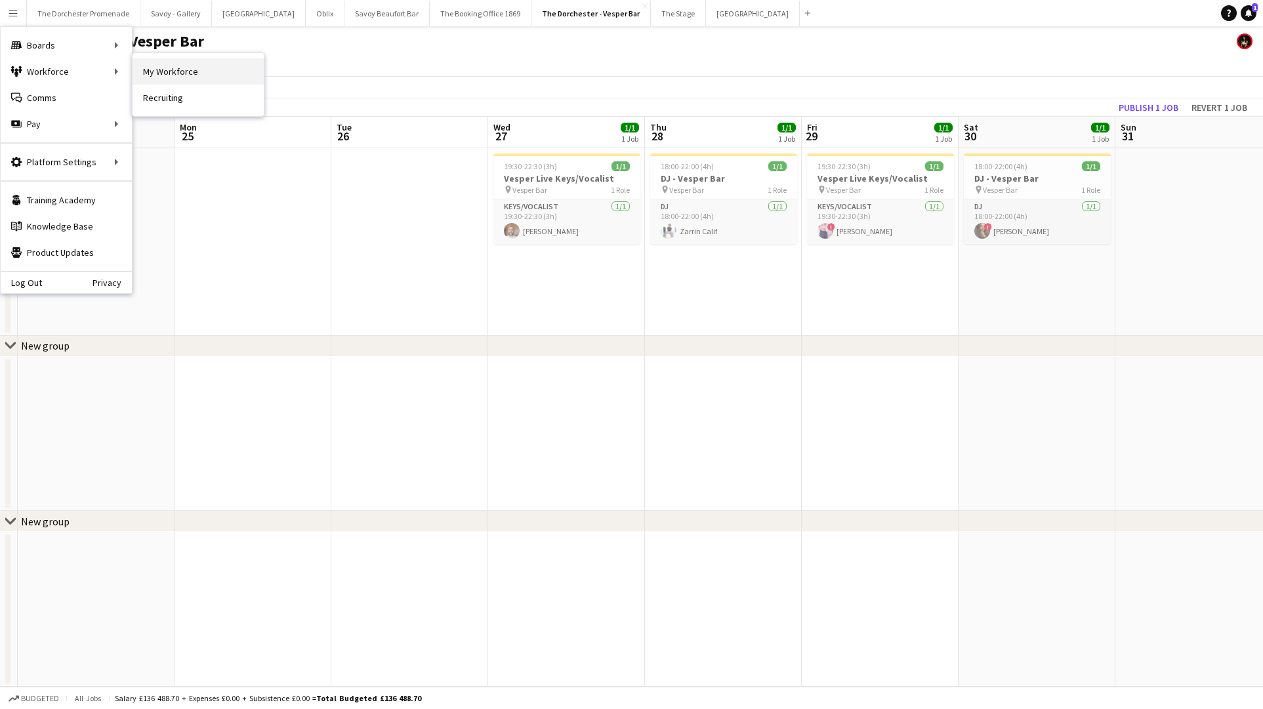
click at [150, 71] on link "My Workforce" at bounding box center [198, 71] width 131 height 26
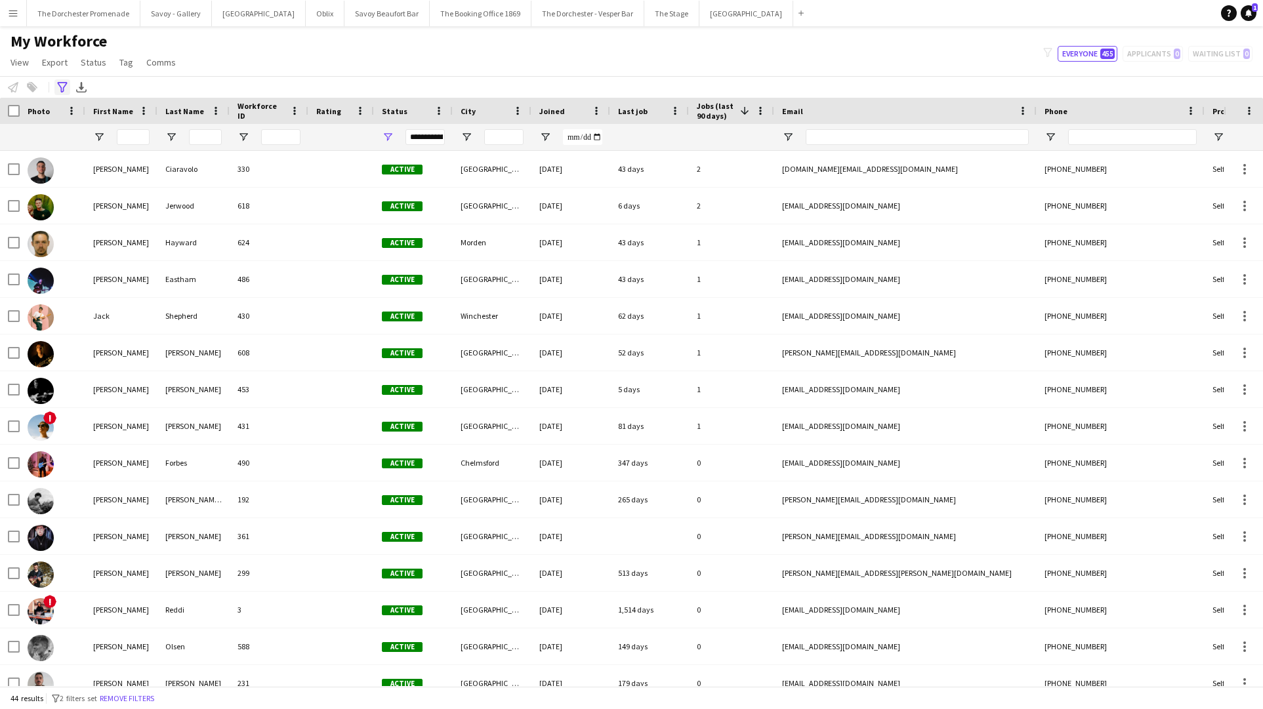
click at [58, 87] on icon "Advanced filters" at bounding box center [62, 87] width 10 height 10
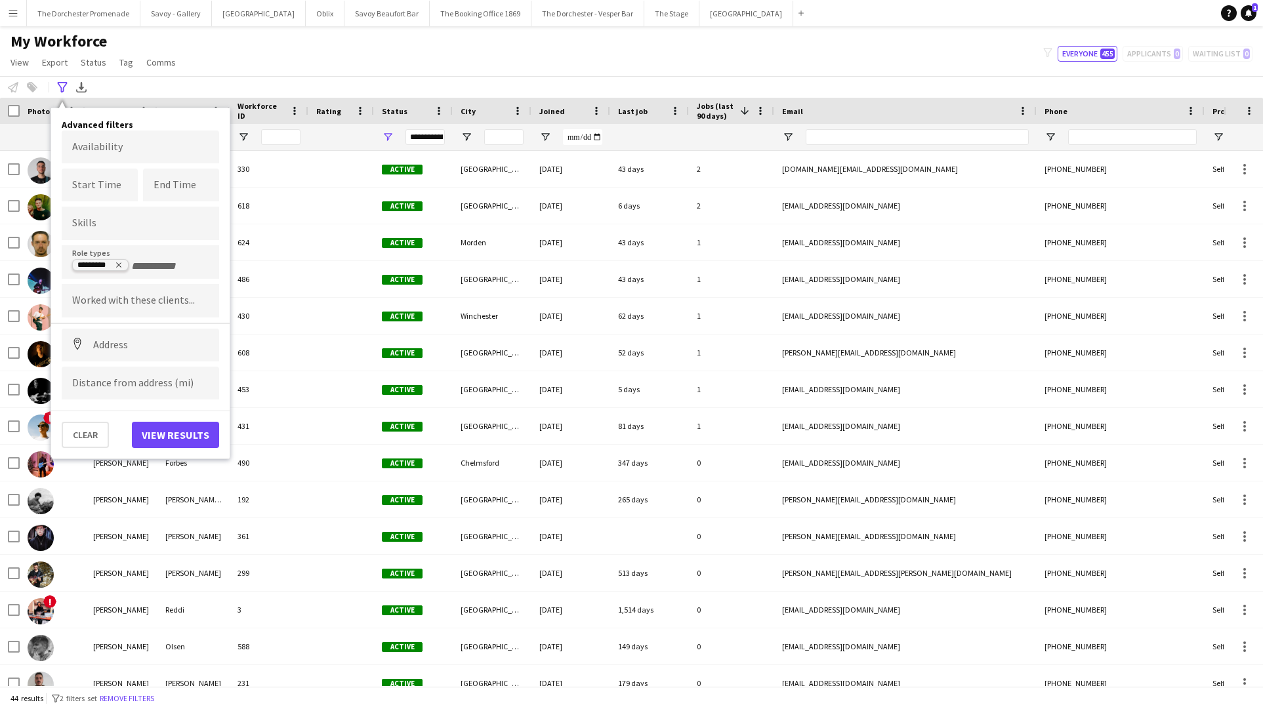
click at [121, 264] on icon "Remove tag" at bounding box center [119, 265] width 8 height 8
type input "****"
click at [117, 293] on div "Drummer" at bounding box center [140, 298] width 157 height 31
click at [161, 440] on button "View results" at bounding box center [175, 435] width 87 height 26
